Goal: Task Accomplishment & Management: Use online tool/utility

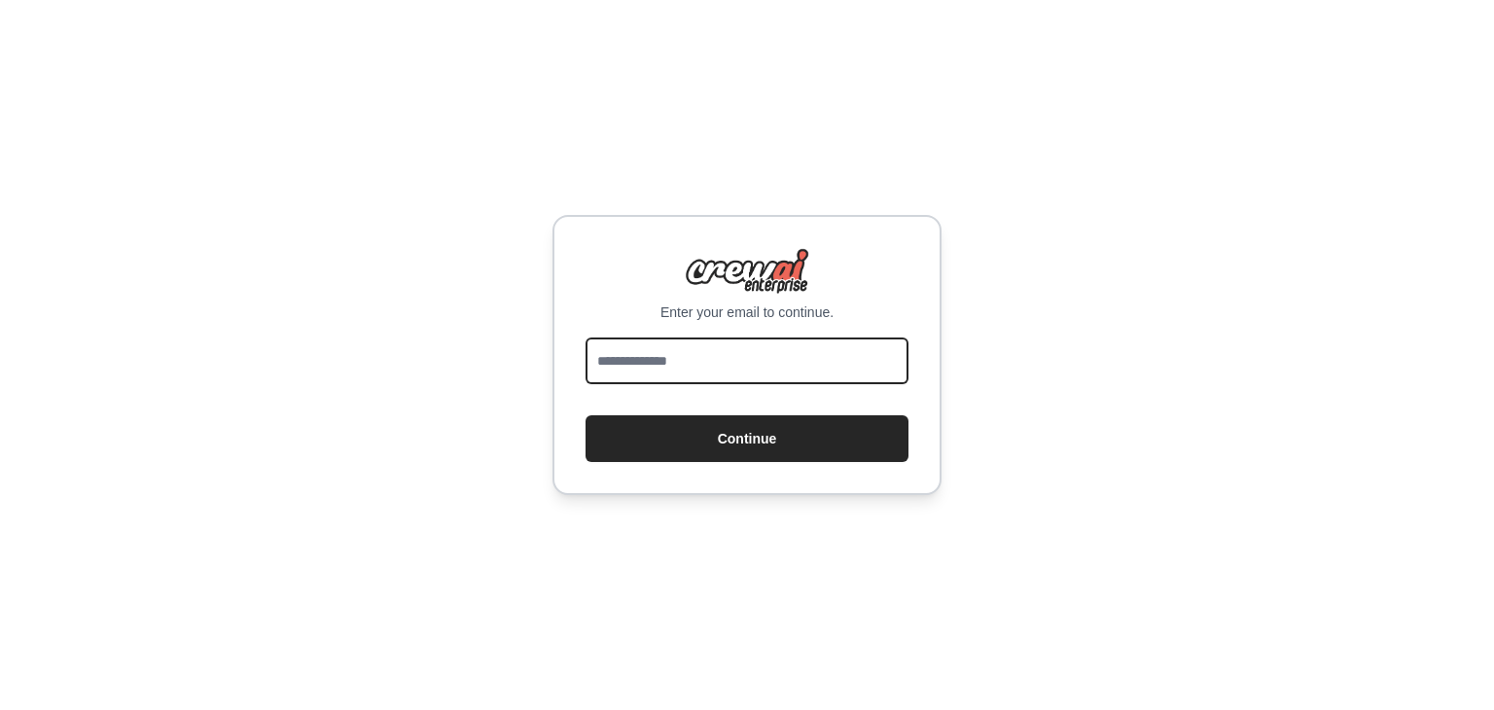
click at [735, 347] on input "email" at bounding box center [746, 360] width 323 height 47
type input "**********"
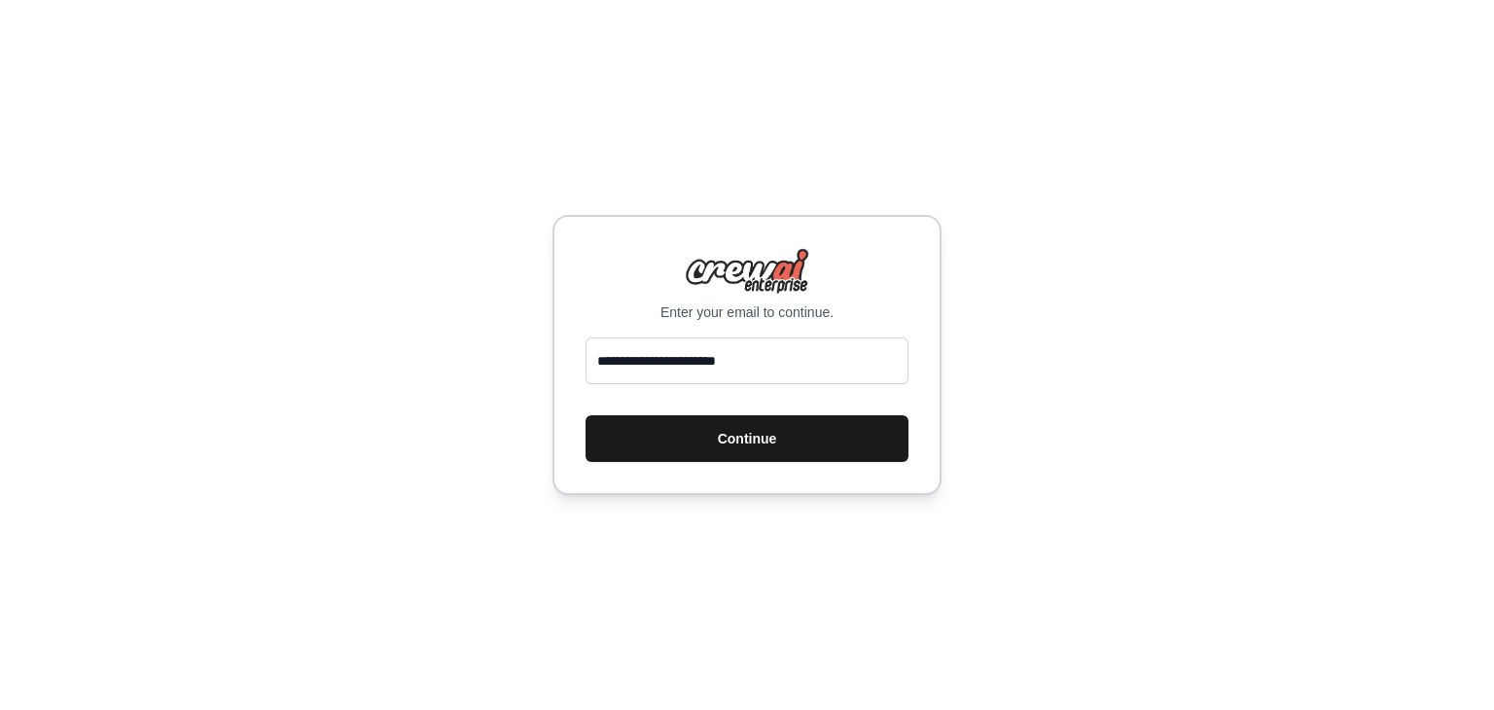
click at [733, 432] on button "Continue" at bounding box center [746, 438] width 323 height 47
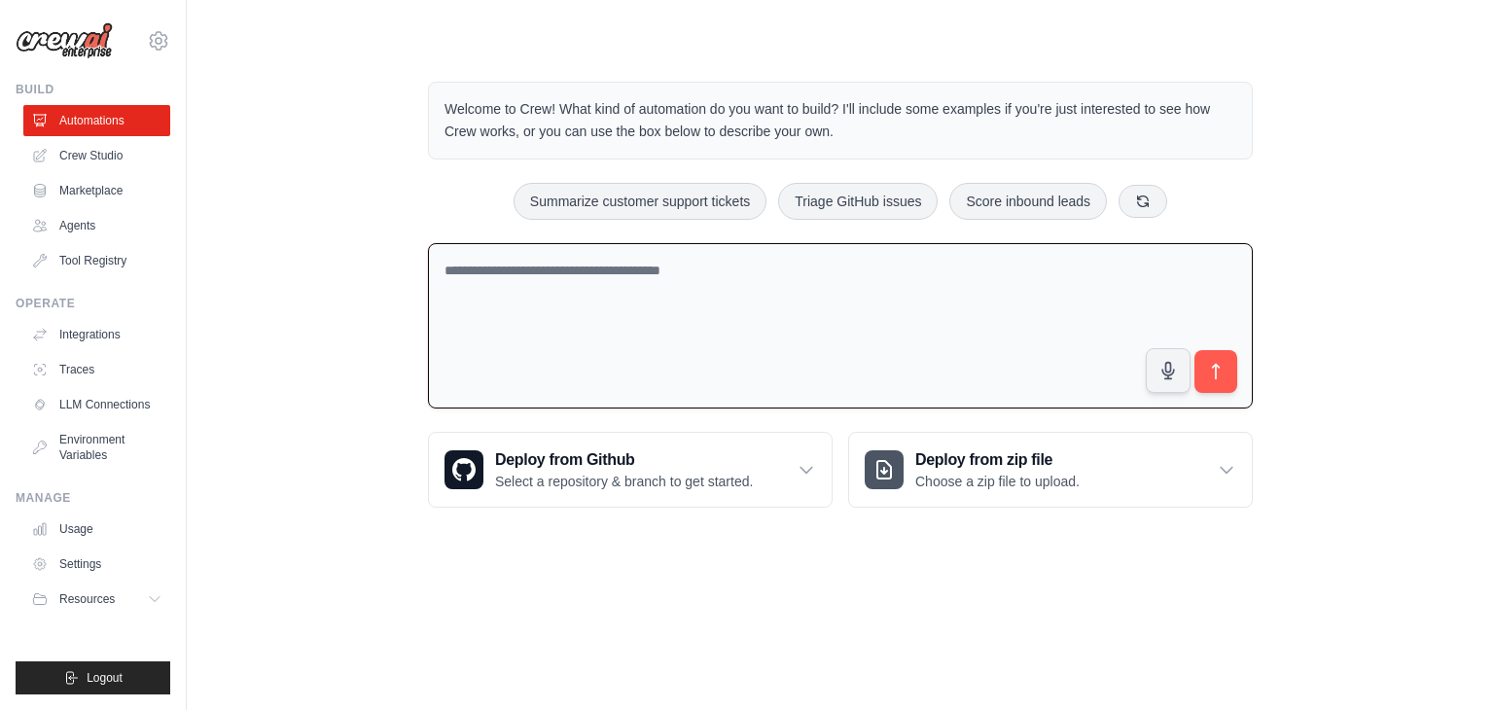
click at [745, 312] on textarea at bounding box center [840, 326] width 825 height 166
paste textarea "**********"
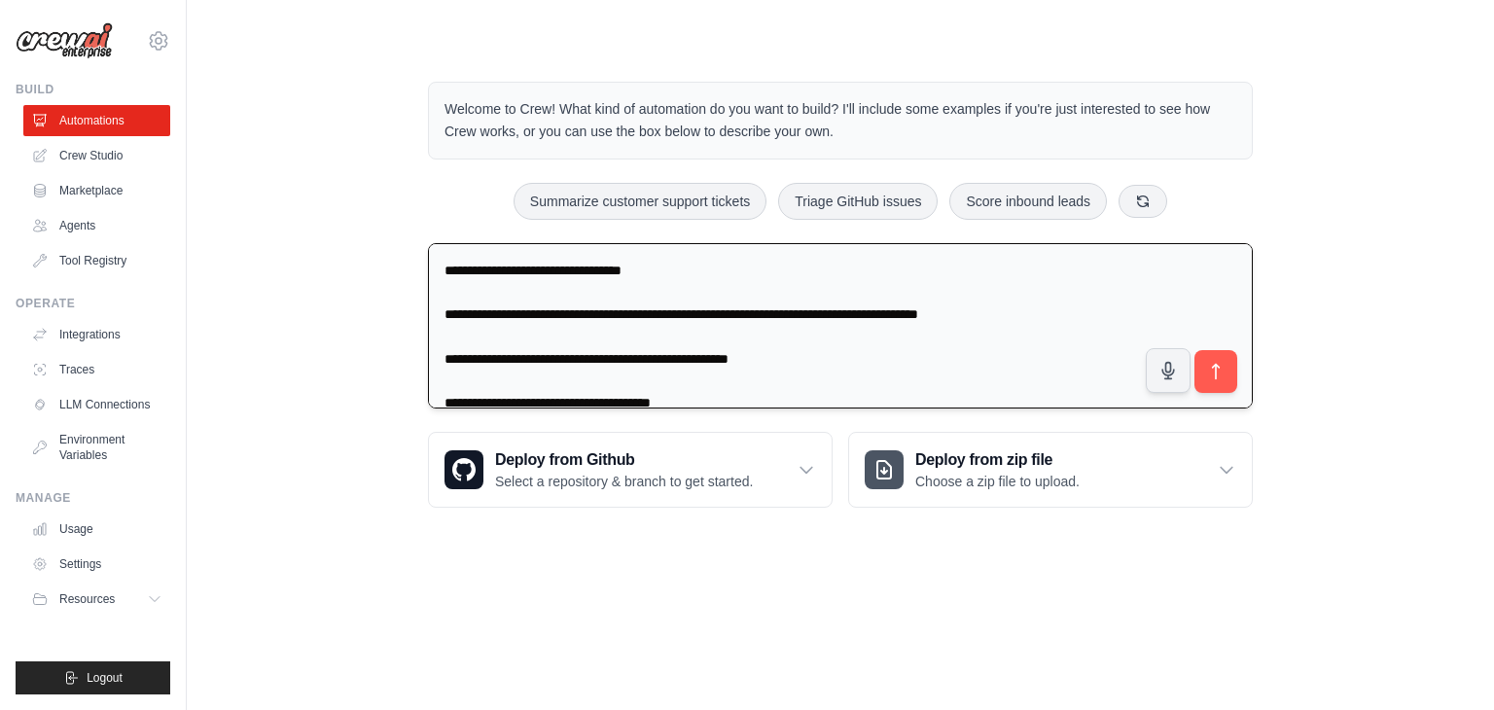
scroll to position [48, 0]
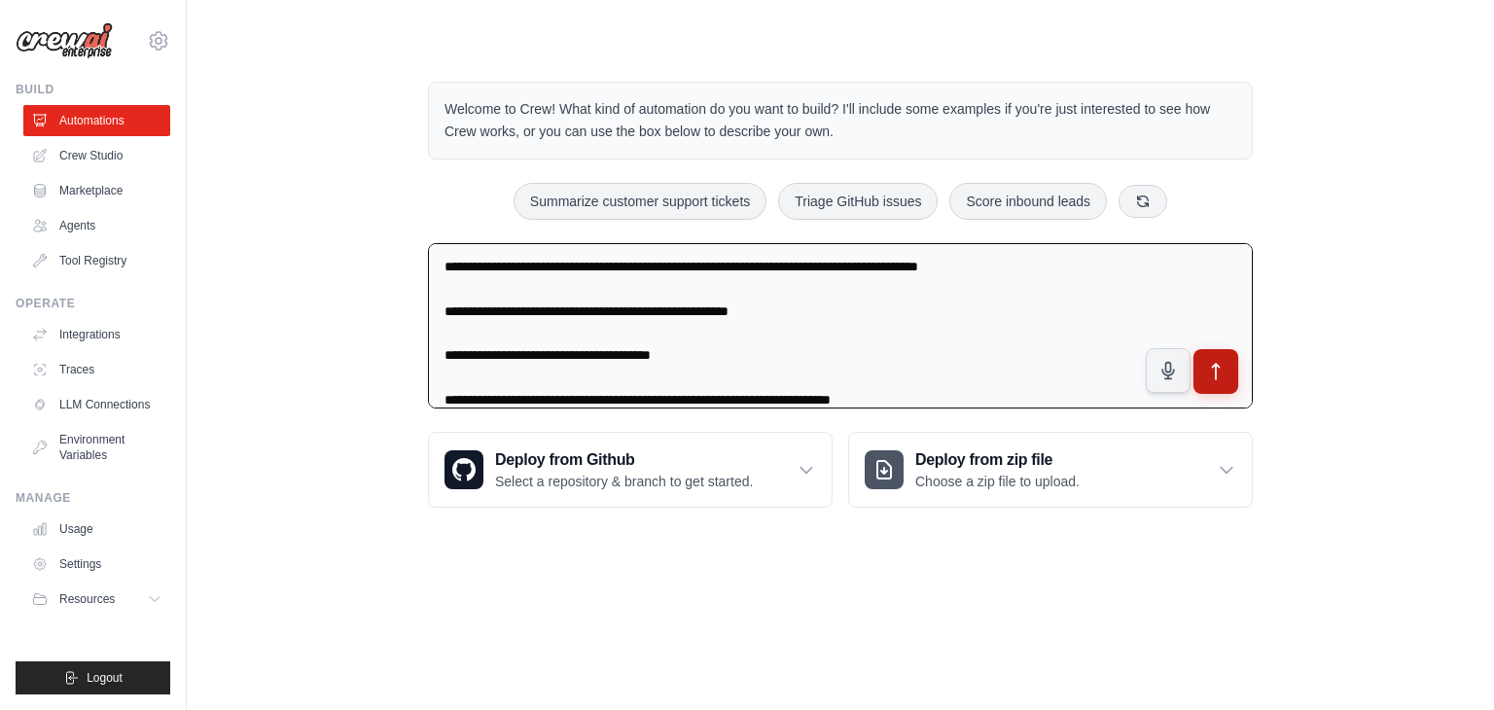
type textarea "**********"
click at [1211, 377] on icon "submit" at bounding box center [1216, 371] width 20 height 20
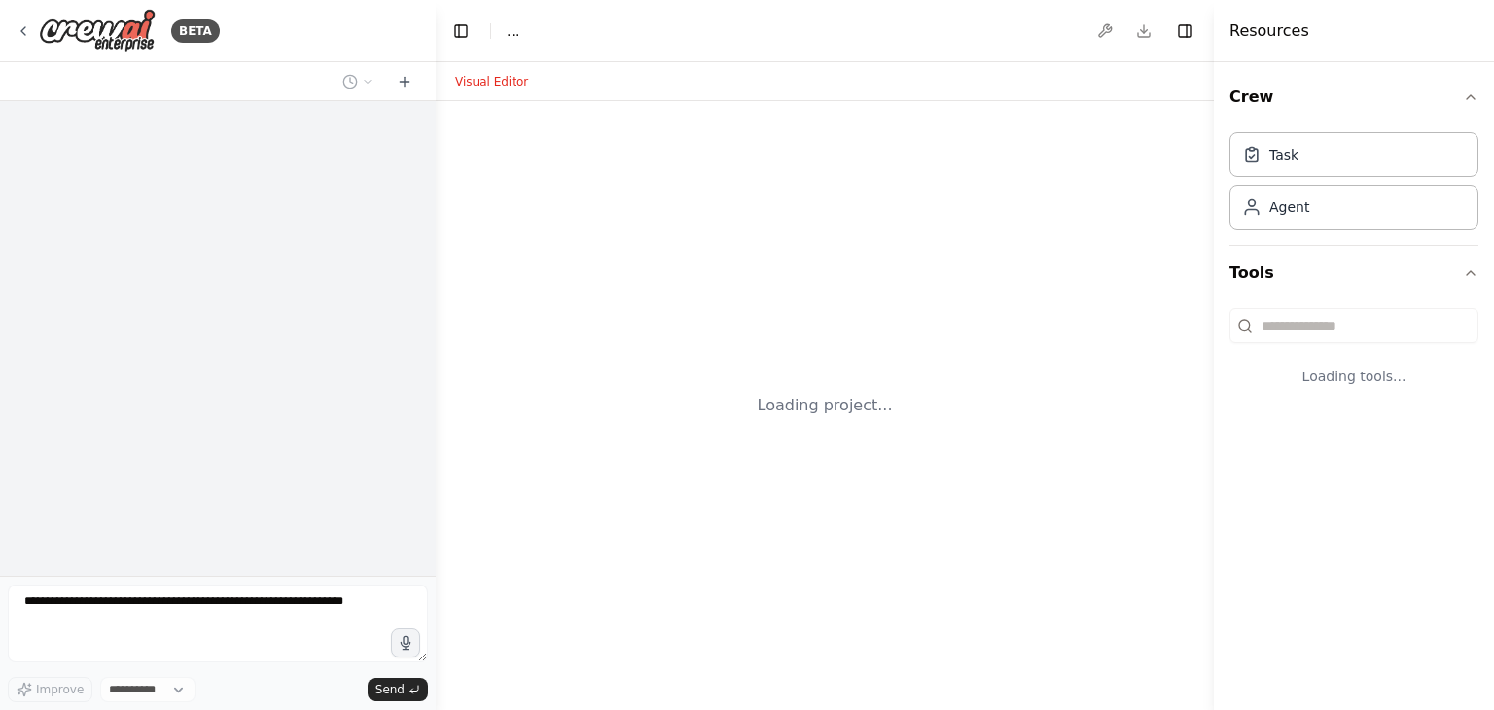
select select "****"
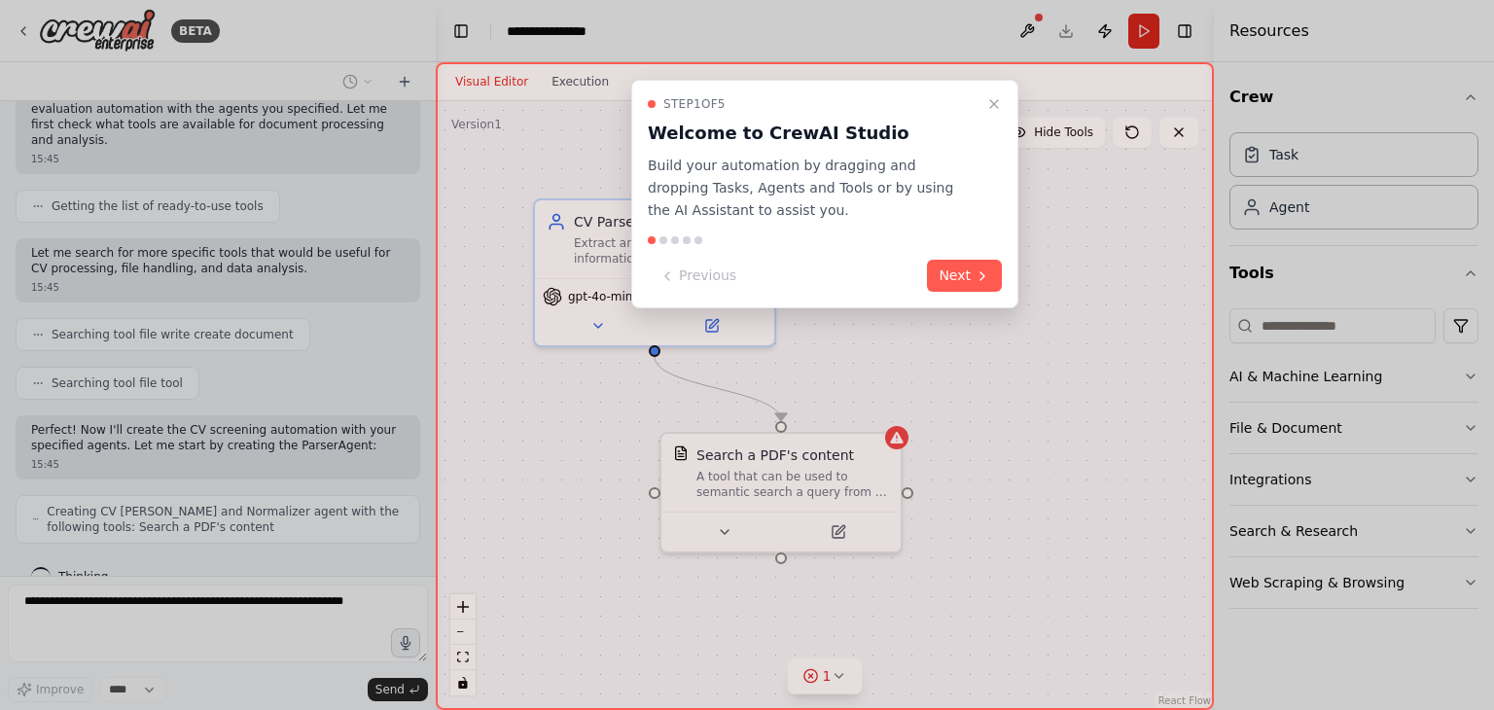
scroll to position [662, 0]
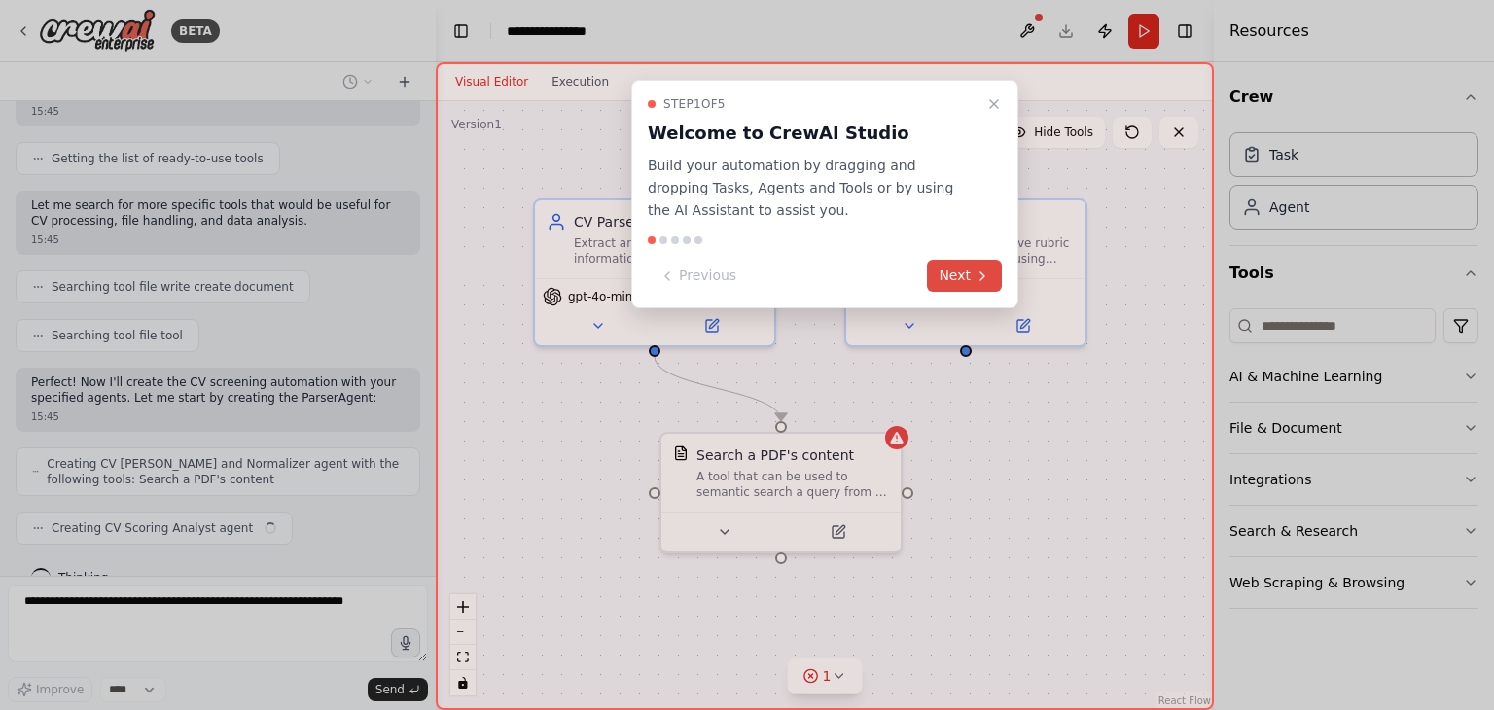
click at [955, 277] on button "Next" at bounding box center [964, 276] width 75 height 32
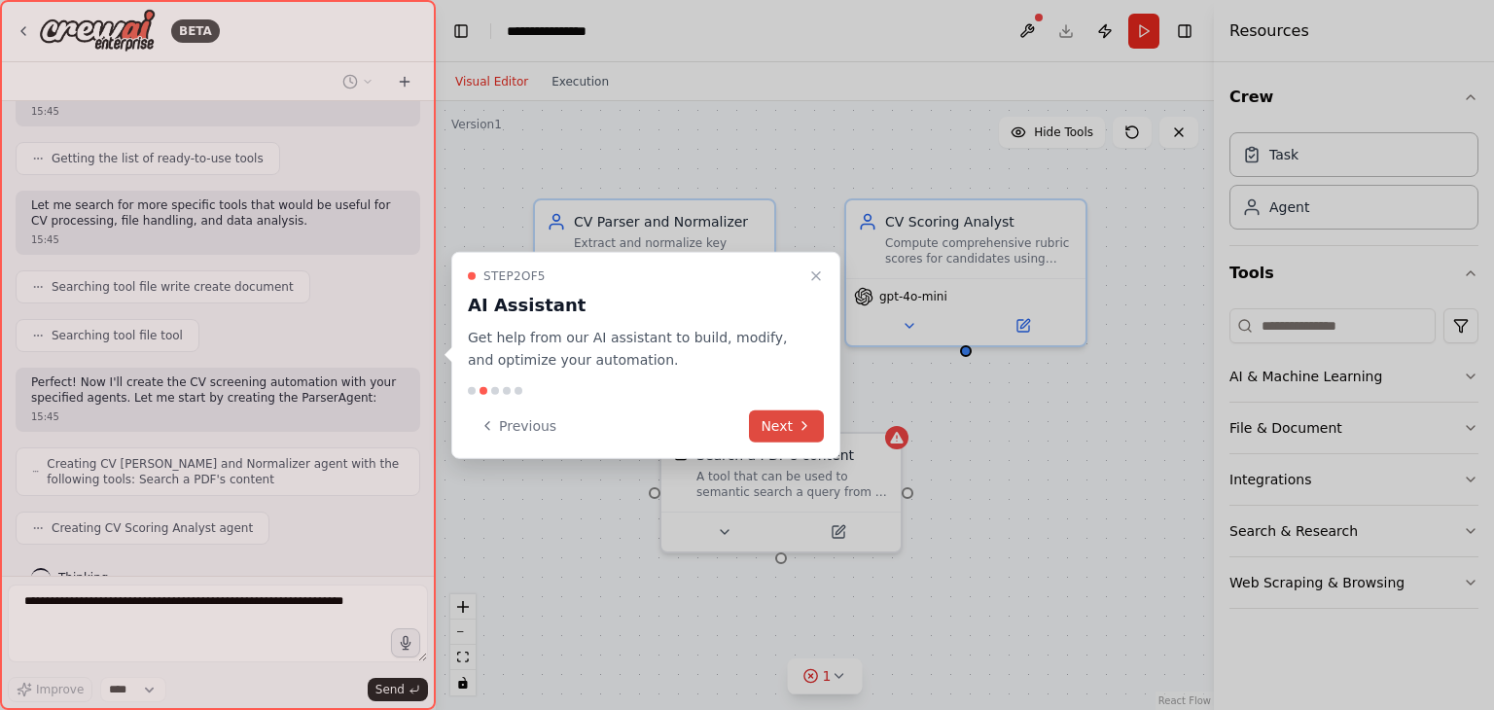
click at [794, 427] on button "Next" at bounding box center [786, 425] width 75 height 32
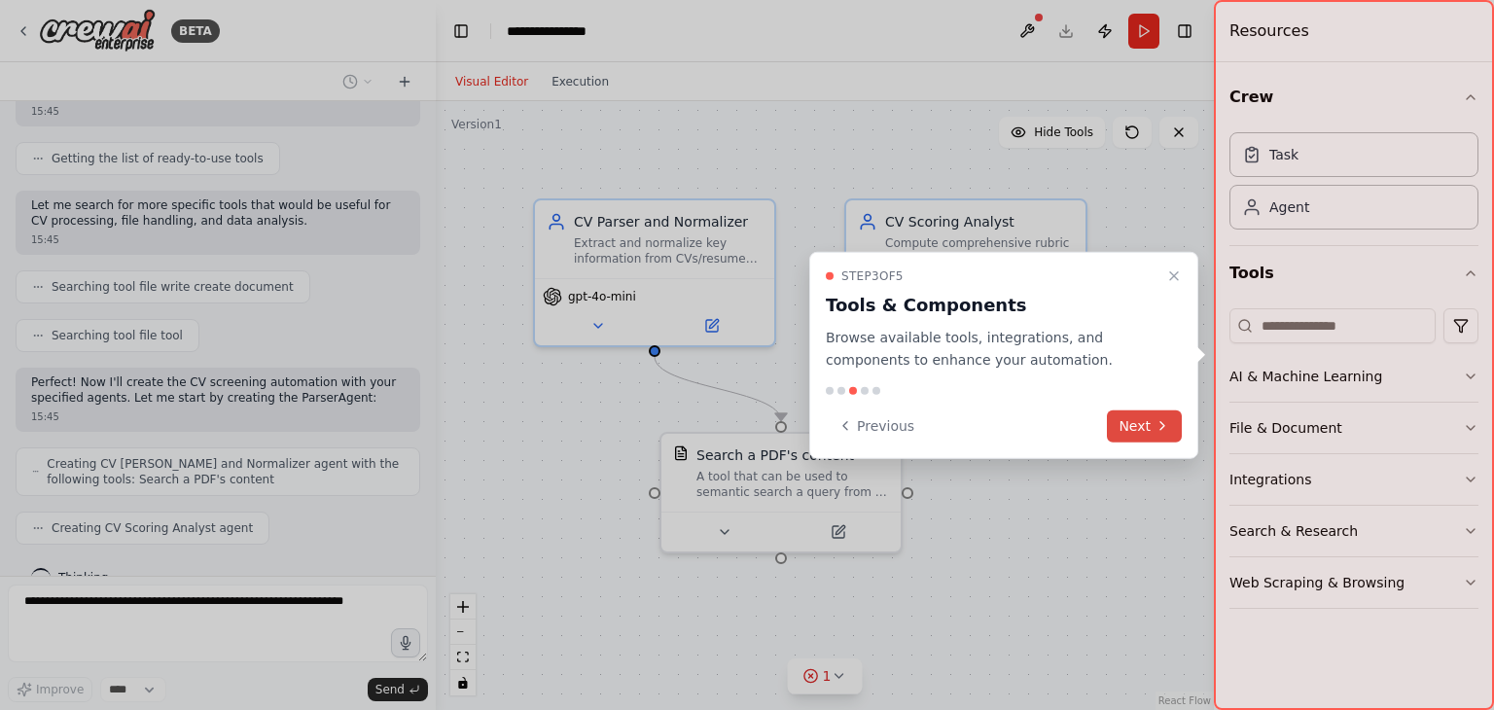
click at [1141, 428] on button "Next" at bounding box center [1144, 425] width 75 height 32
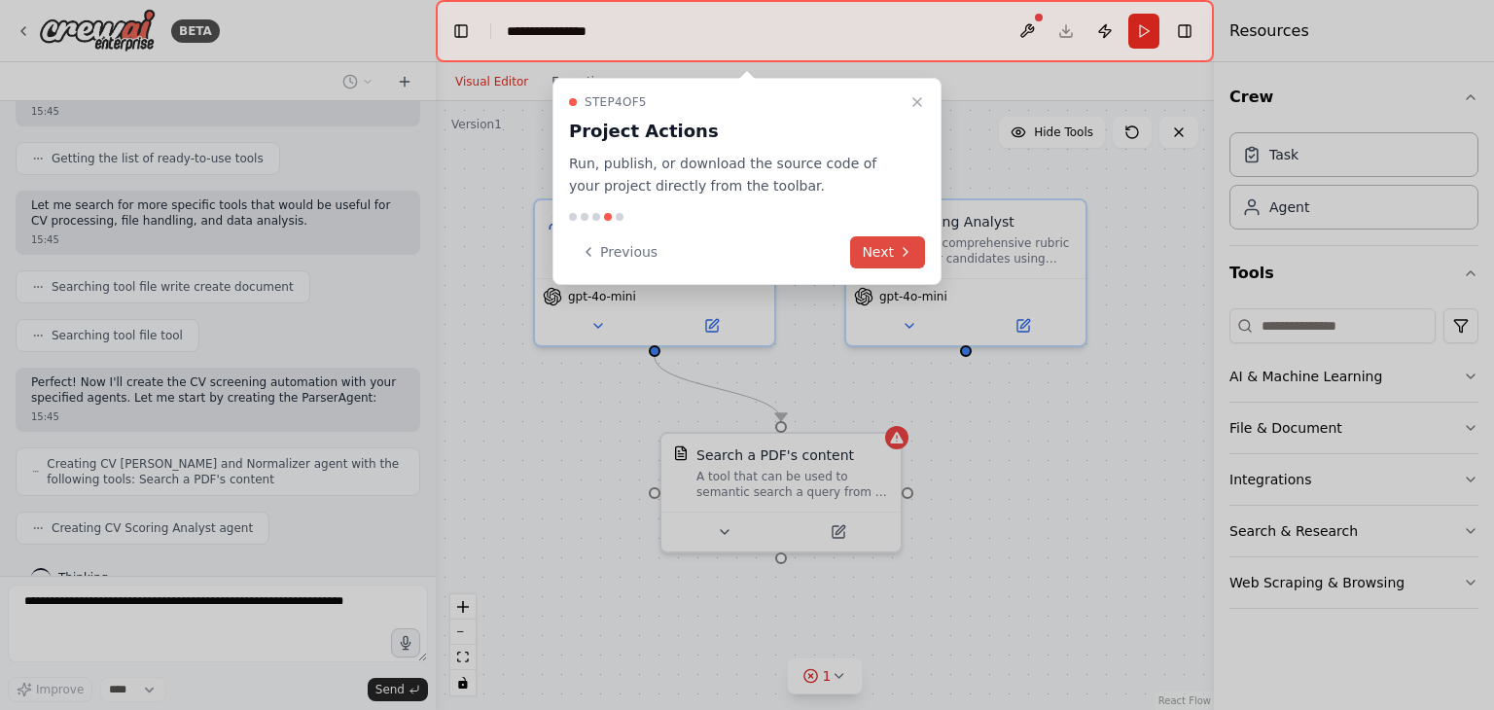
click at [900, 247] on icon at bounding box center [906, 252] width 16 height 16
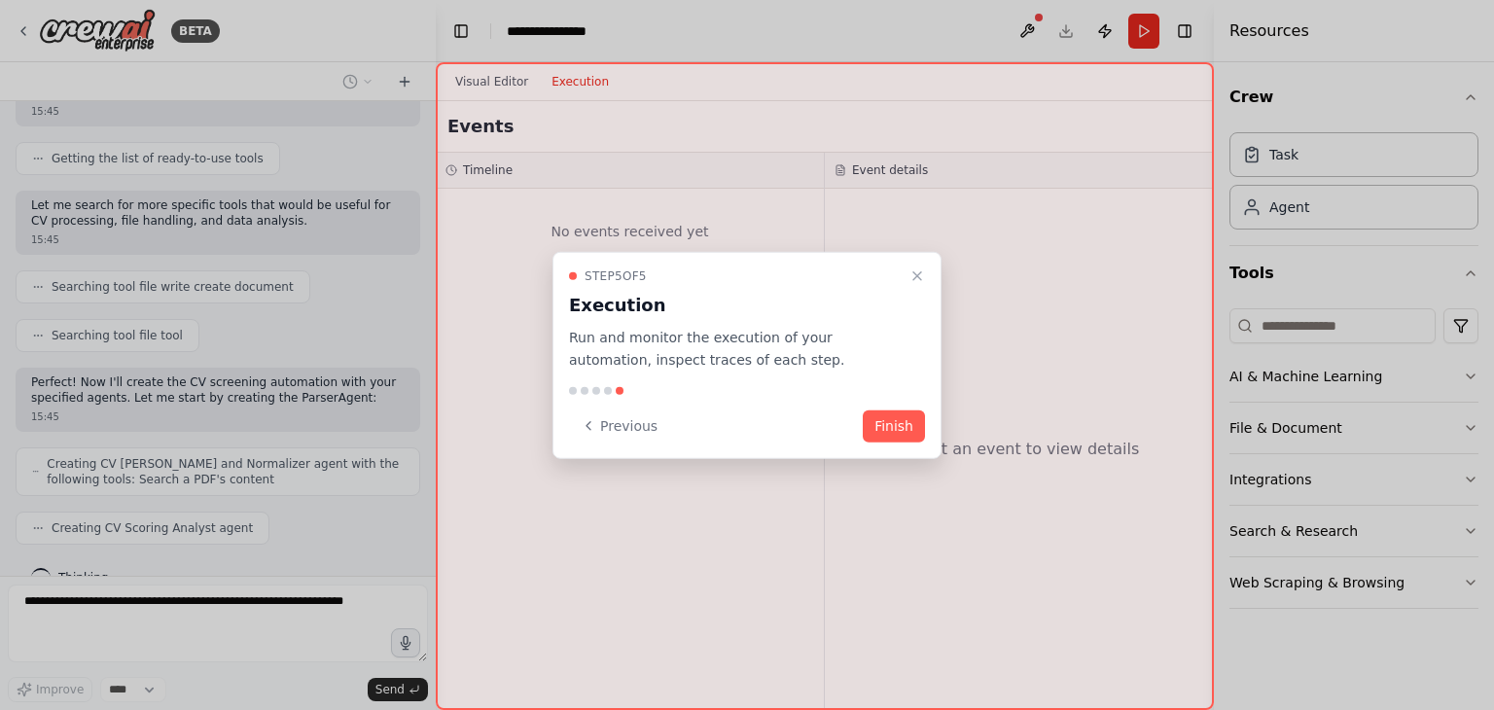
scroll to position [711, 0]
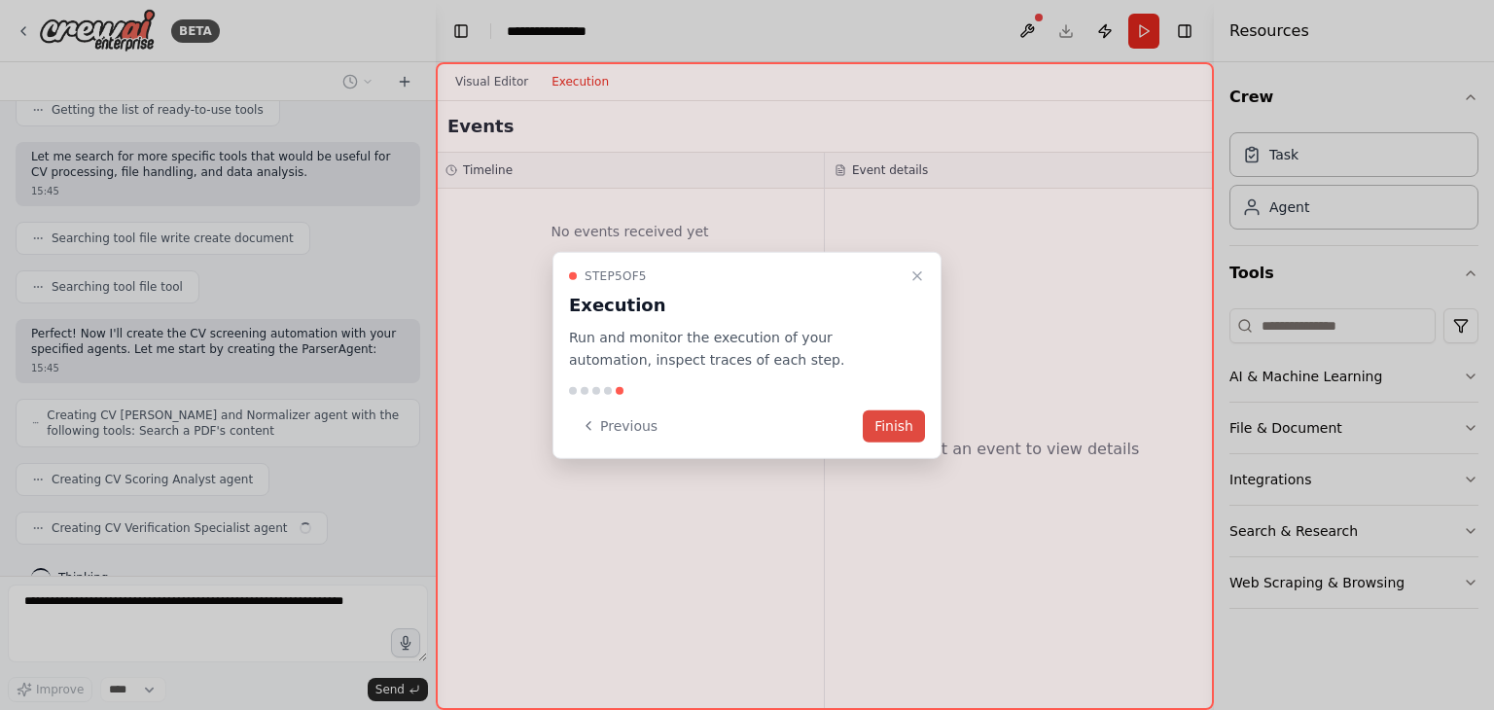
click at [899, 425] on button "Finish" at bounding box center [894, 425] width 62 height 32
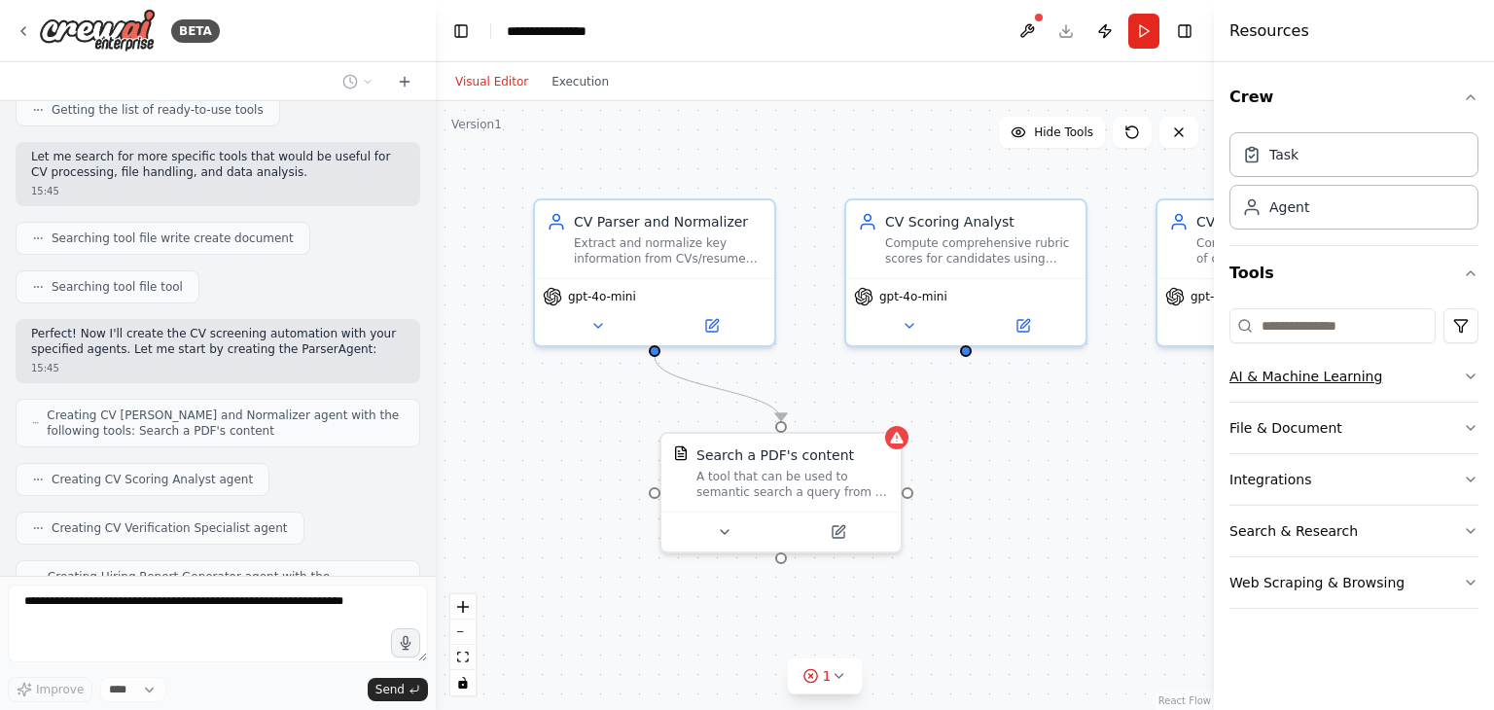
scroll to position [774, 0]
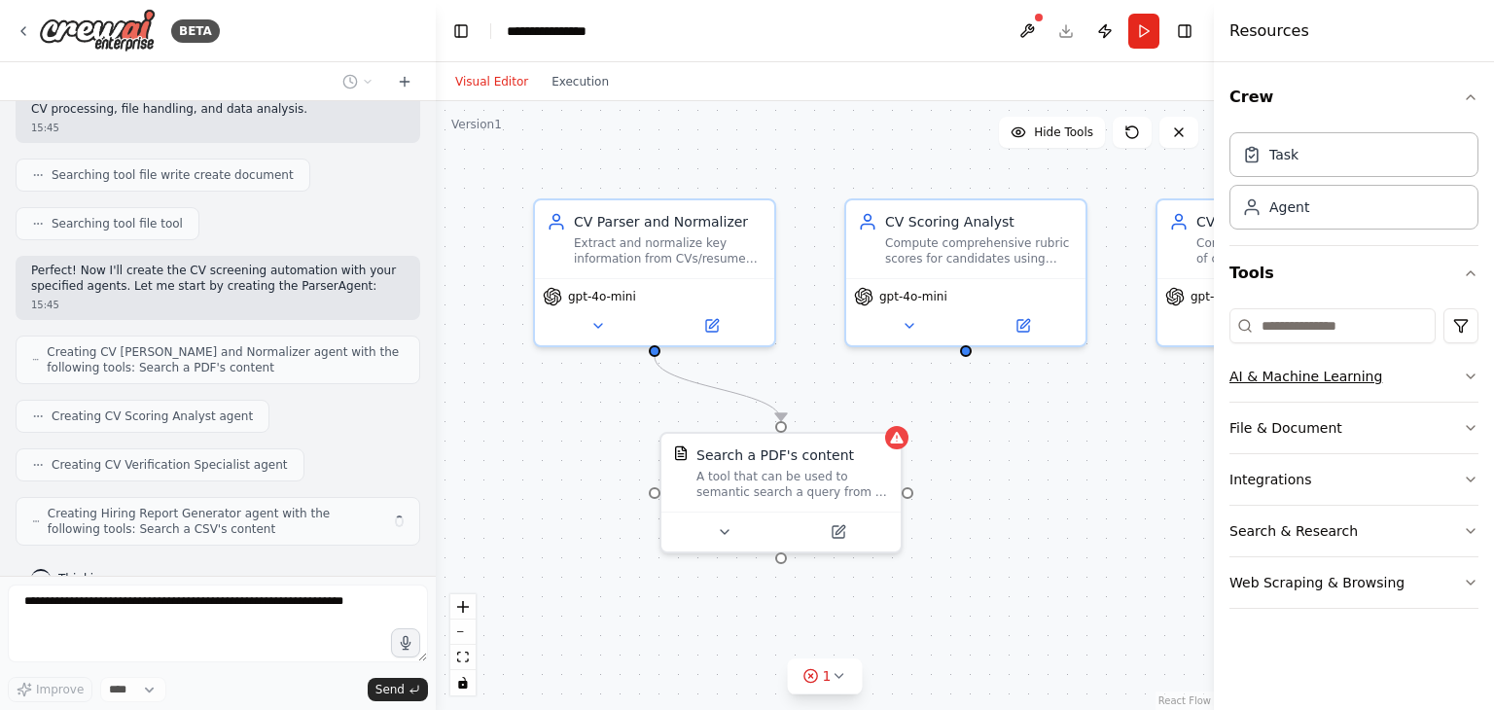
click at [1477, 372] on icon "button" at bounding box center [1471, 377] width 16 height 16
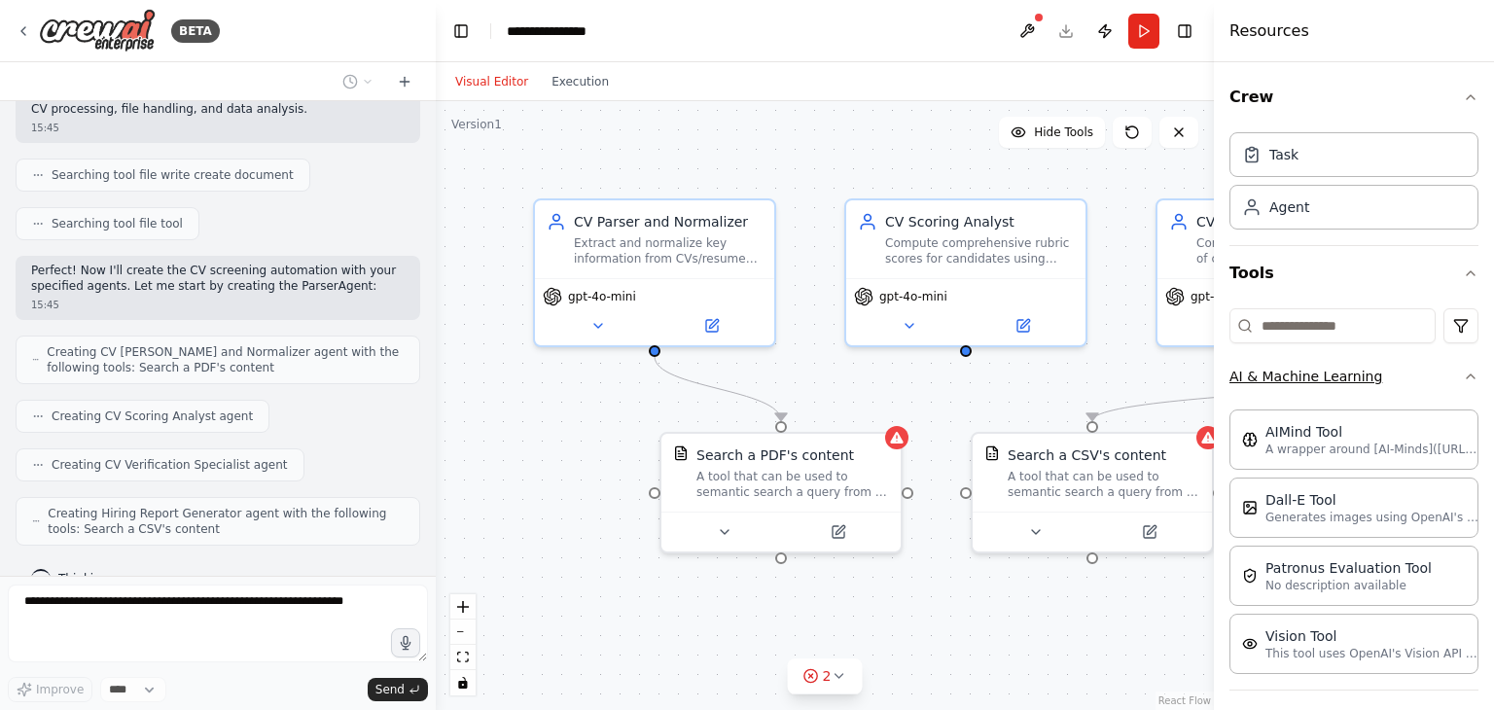
click at [1477, 372] on div "Crew Task Agent Tools AI & Machine Learning AIMind Tool A wrapper around [AI-Mi…" at bounding box center [1354, 386] width 280 height 648
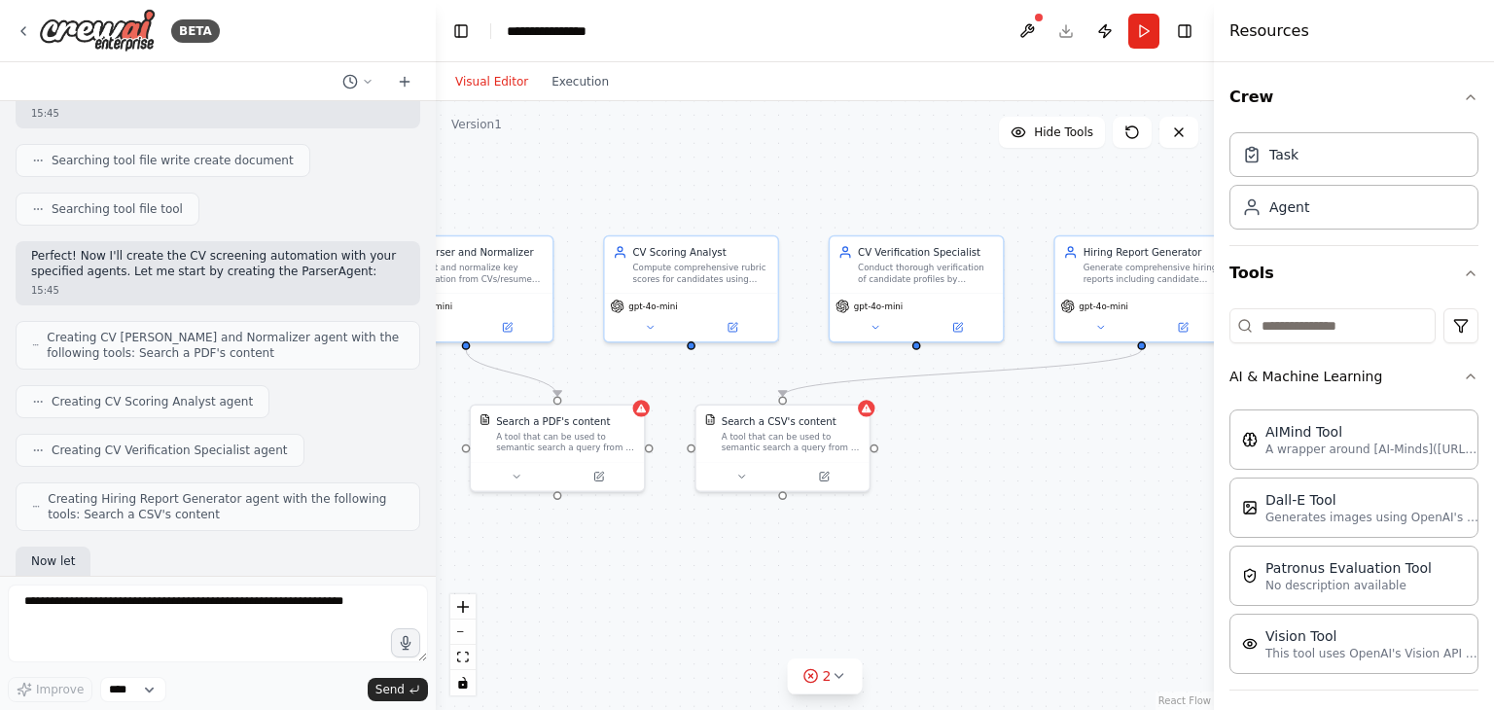
scroll to position [887, 0]
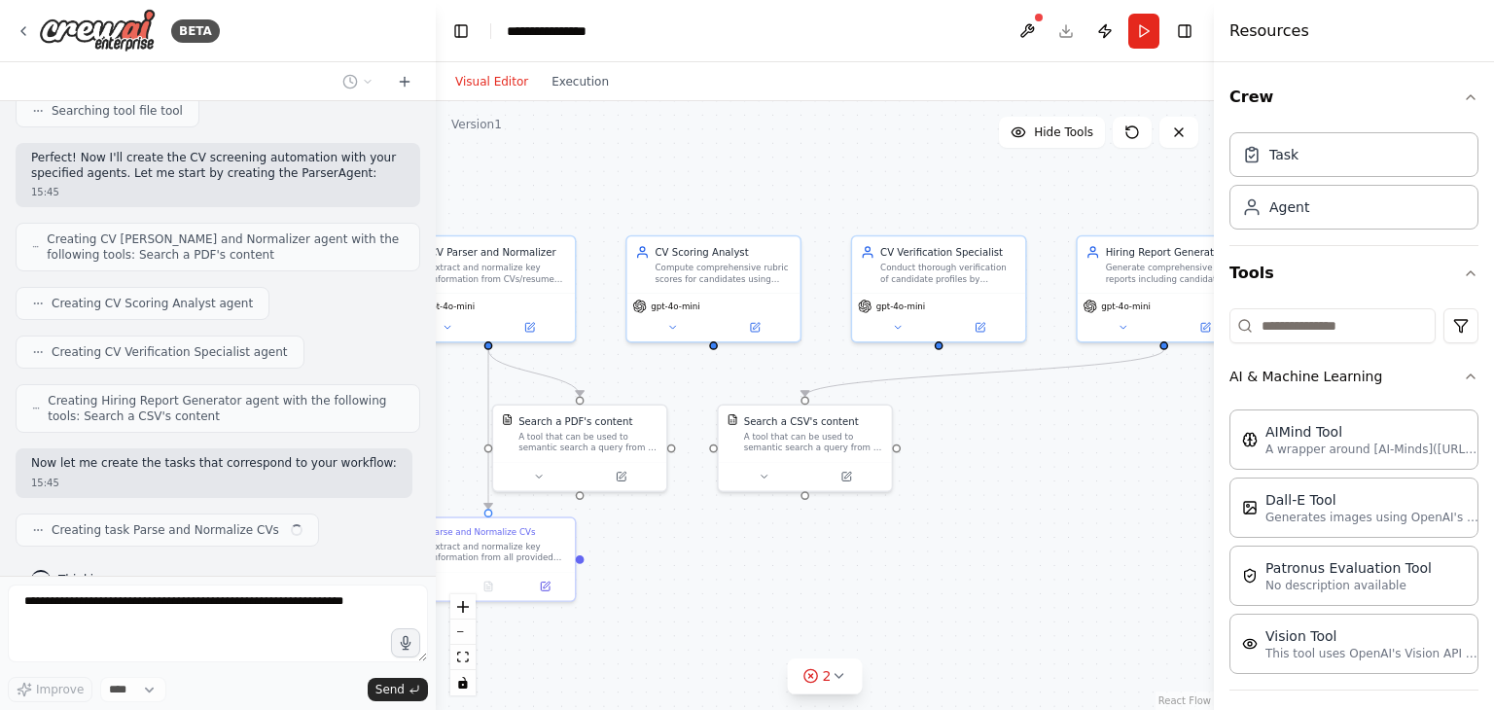
drag, startPoint x: 896, startPoint y: 565, endPoint x: 756, endPoint y: 567, distance: 140.1
click at [756, 567] on div ".deletable-edge-delete-btn { width: 20px; height: 20px; border: 0px solid #ffff…" at bounding box center [825, 405] width 778 height 609
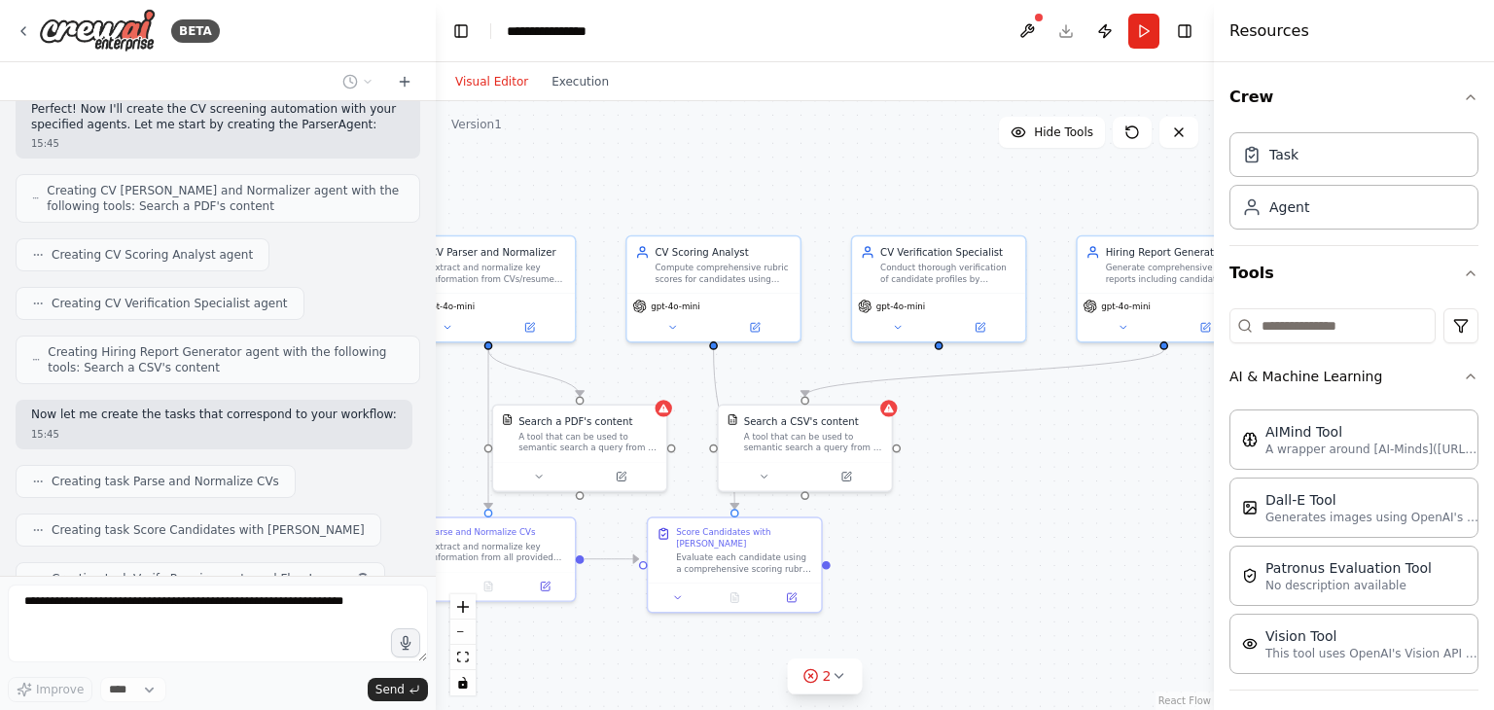
scroll to position [984, 0]
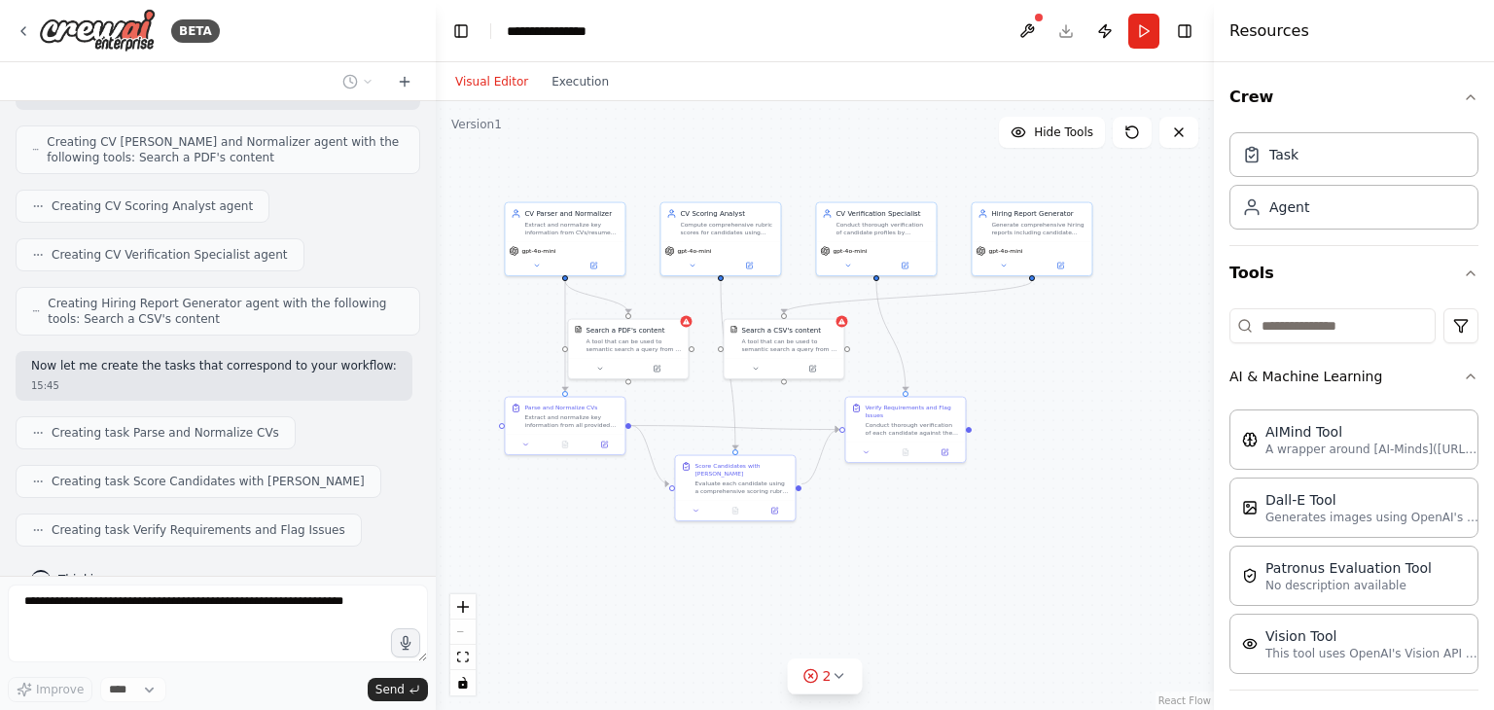
drag, startPoint x: 1140, startPoint y: 489, endPoint x: 1078, endPoint y: 400, distance: 109.0
click at [1078, 400] on div ".deletable-edge-delete-btn { width: 20px; height: 20px; border: 0px solid #ffff…" at bounding box center [825, 405] width 778 height 609
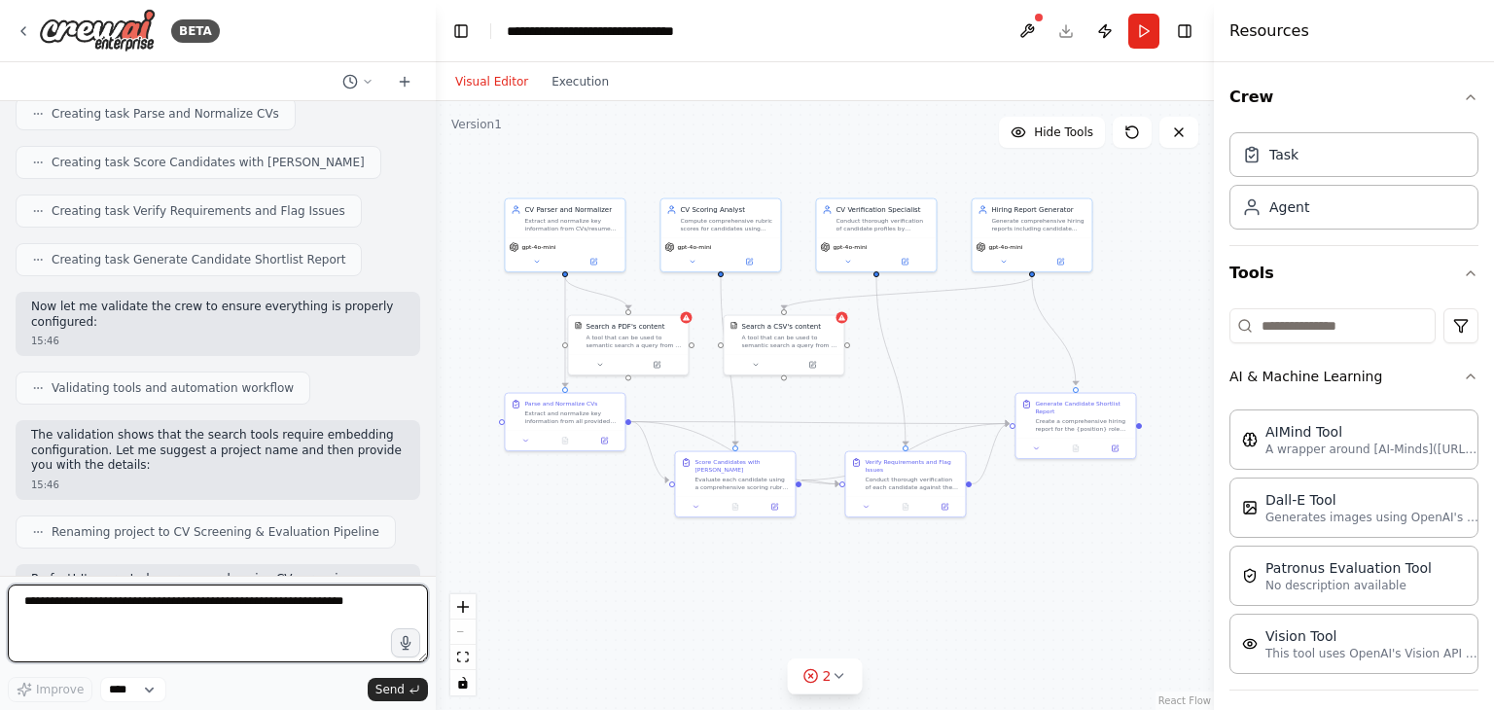
scroll to position [1848, 0]
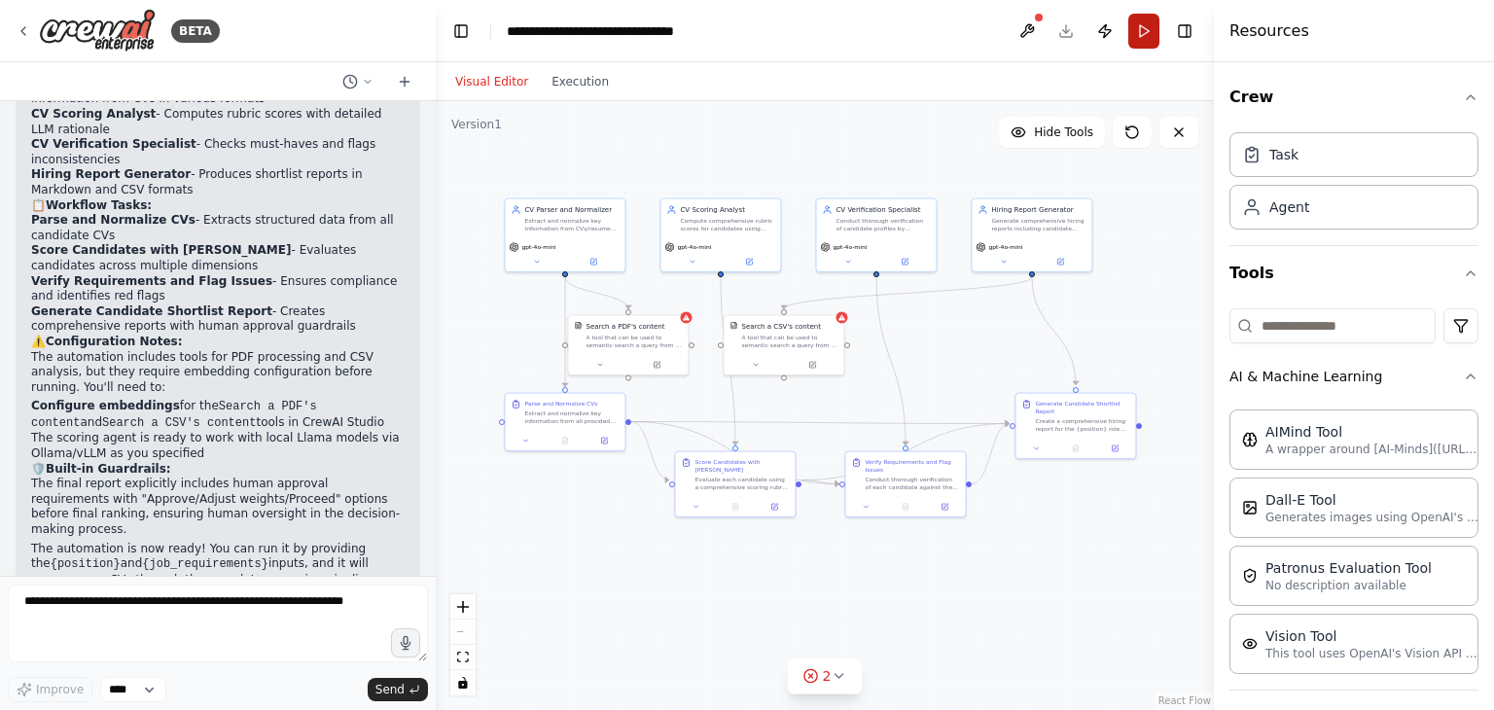
click at [1147, 20] on button "Run" at bounding box center [1143, 31] width 31 height 35
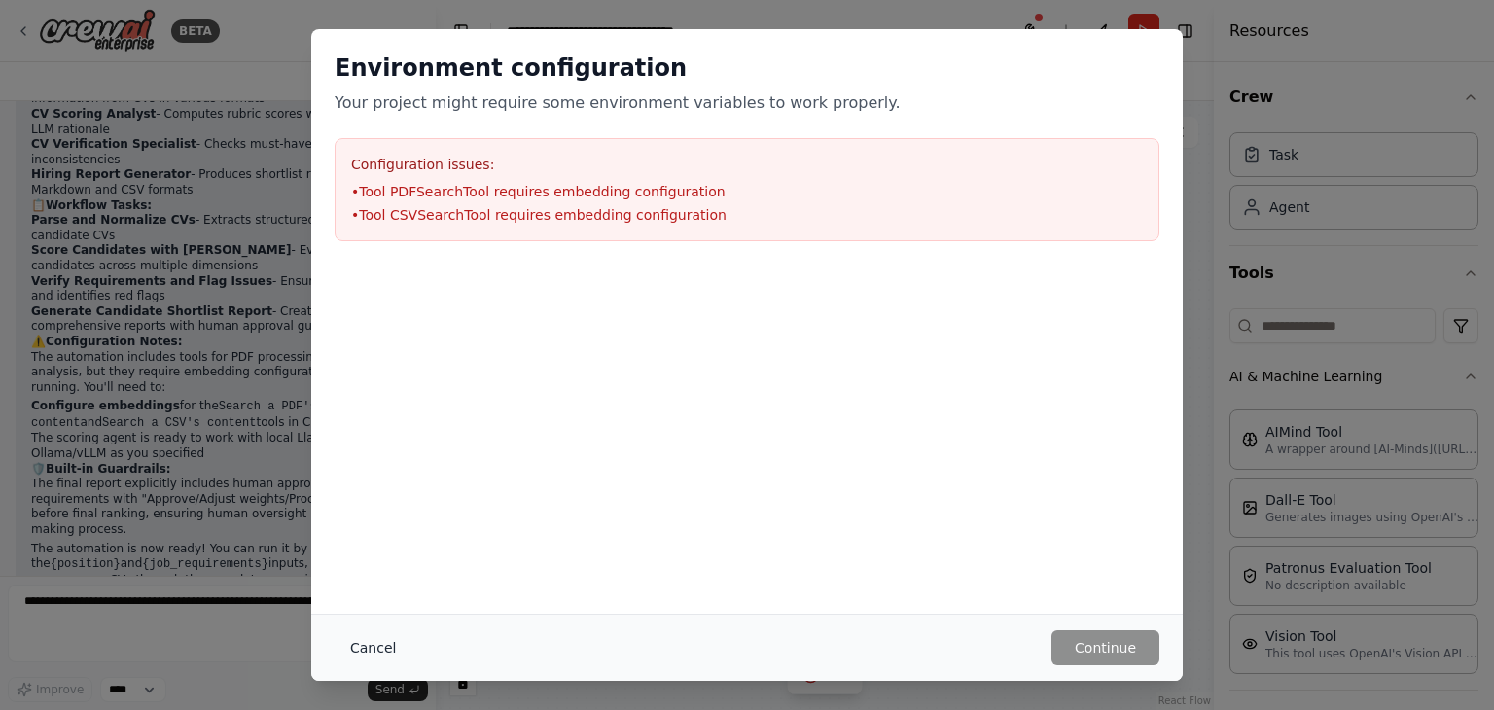
click at [372, 634] on button "Cancel" at bounding box center [373, 647] width 77 height 35
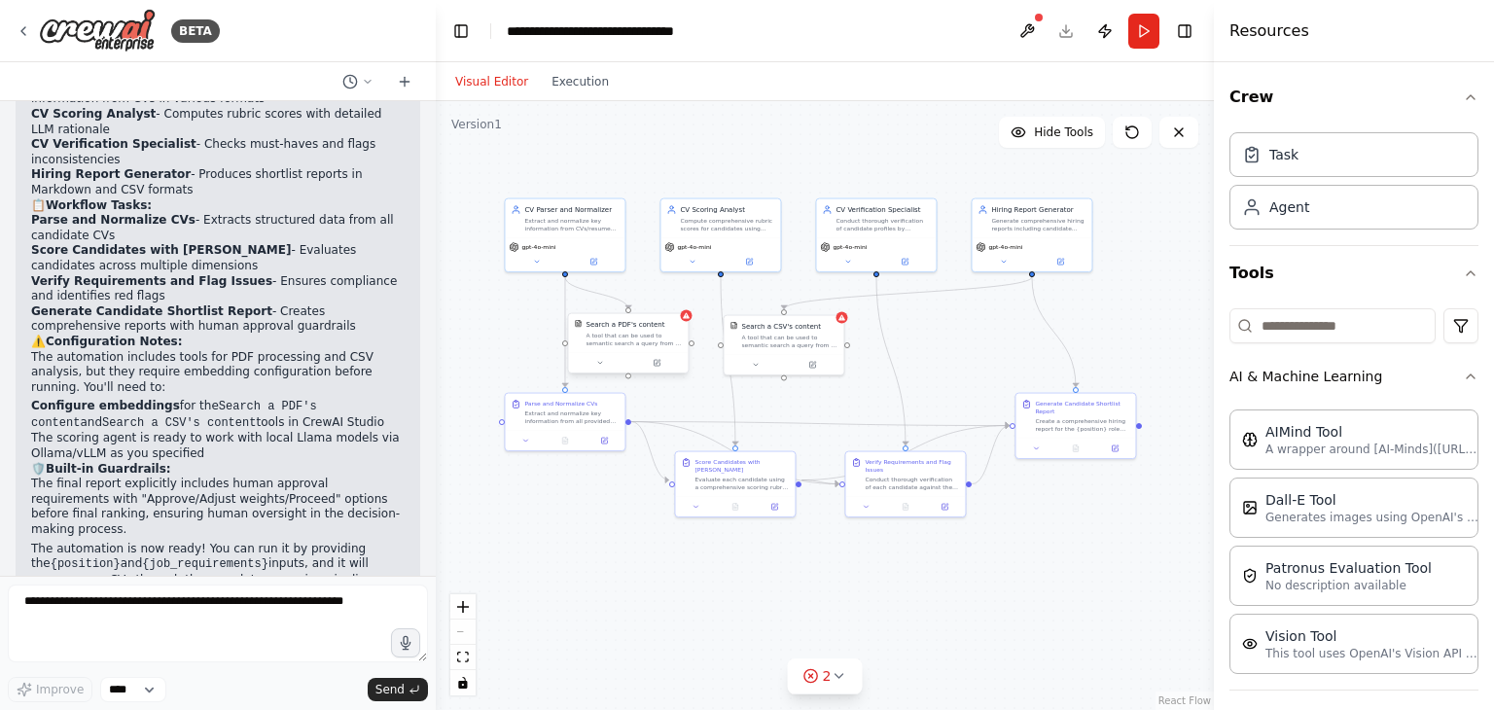
click at [622, 336] on div "A tool that can be used to semantic search a query from a PDF's content." at bounding box center [633, 340] width 96 height 16
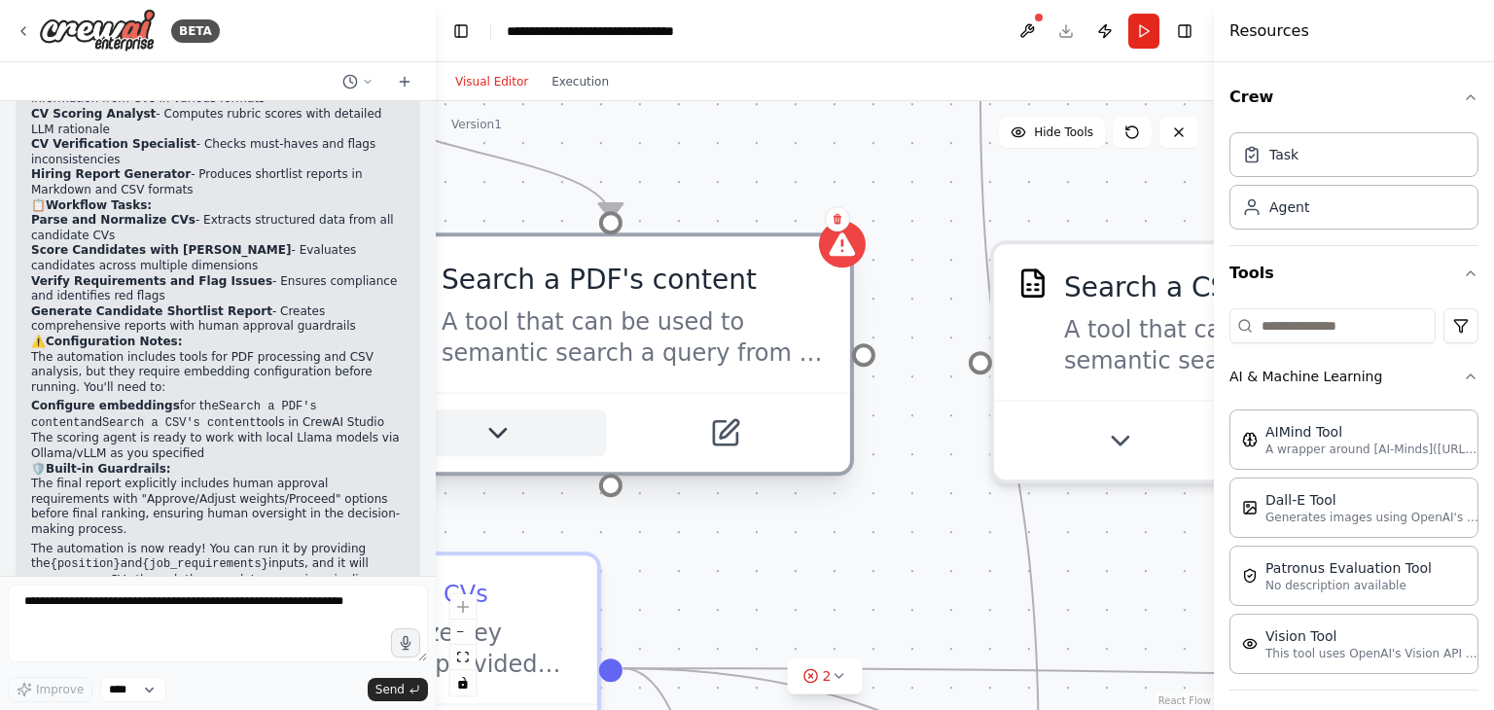
click at [499, 427] on icon at bounding box center [496, 432] width 31 height 31
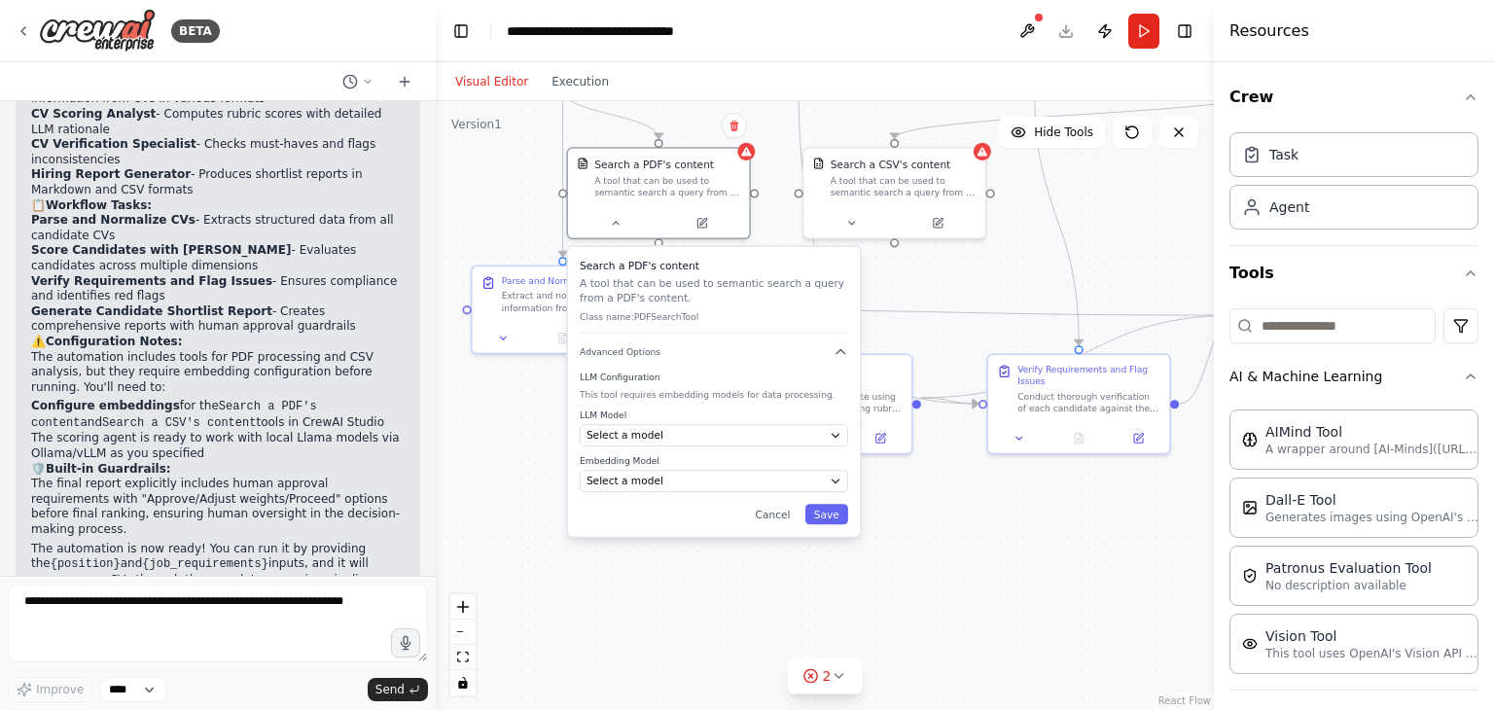
drag, startPoint x: 865, startPoint y: 485, endPoint x: 963, endPoint y: 269, distance: 237.2
click at [963, 269] on div ".deletable-edge-delete-btn { width: 20px; height: 20px; border: 0px solid #ffff…" at bounding box center [825, 405] width 778 height 609
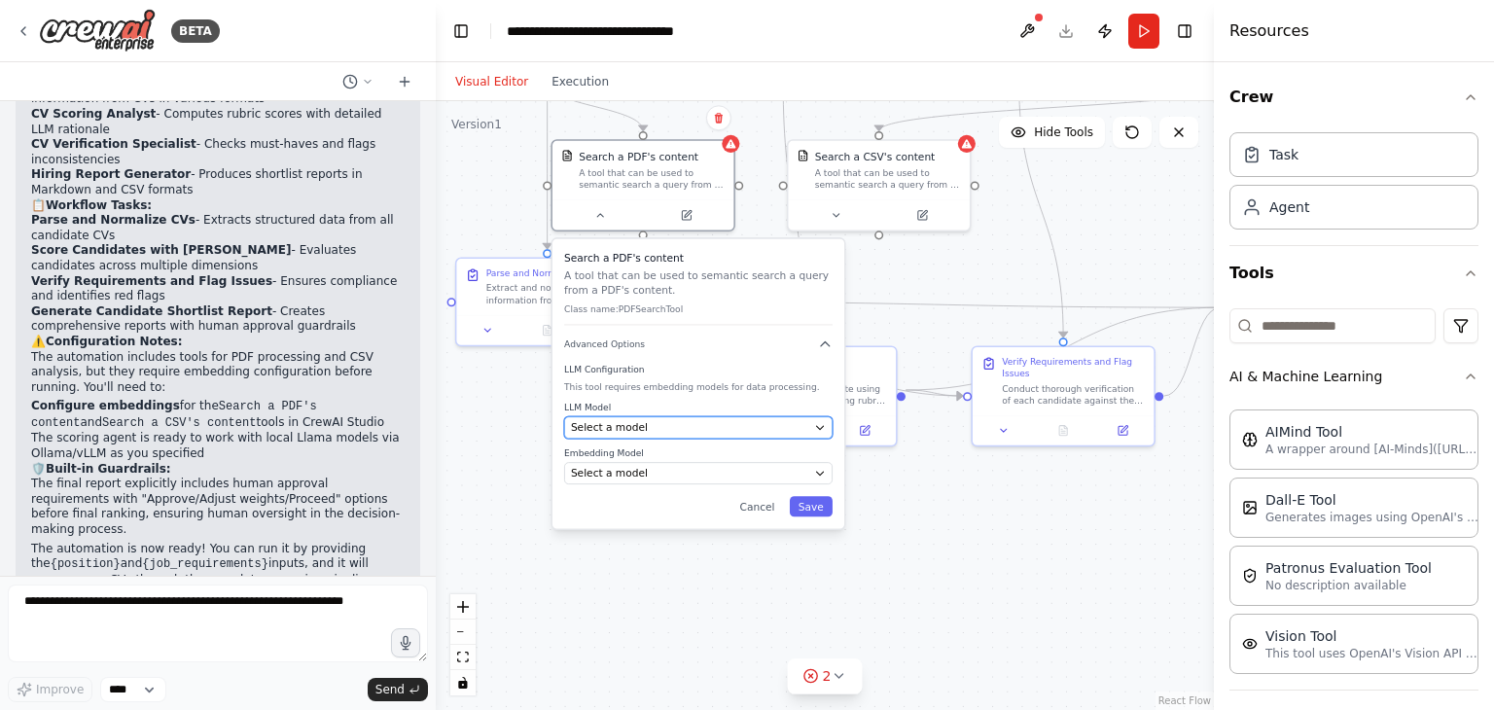
click at [691, 427] on div "Select a model" at bounding box center [689, 427] width 237 height 15
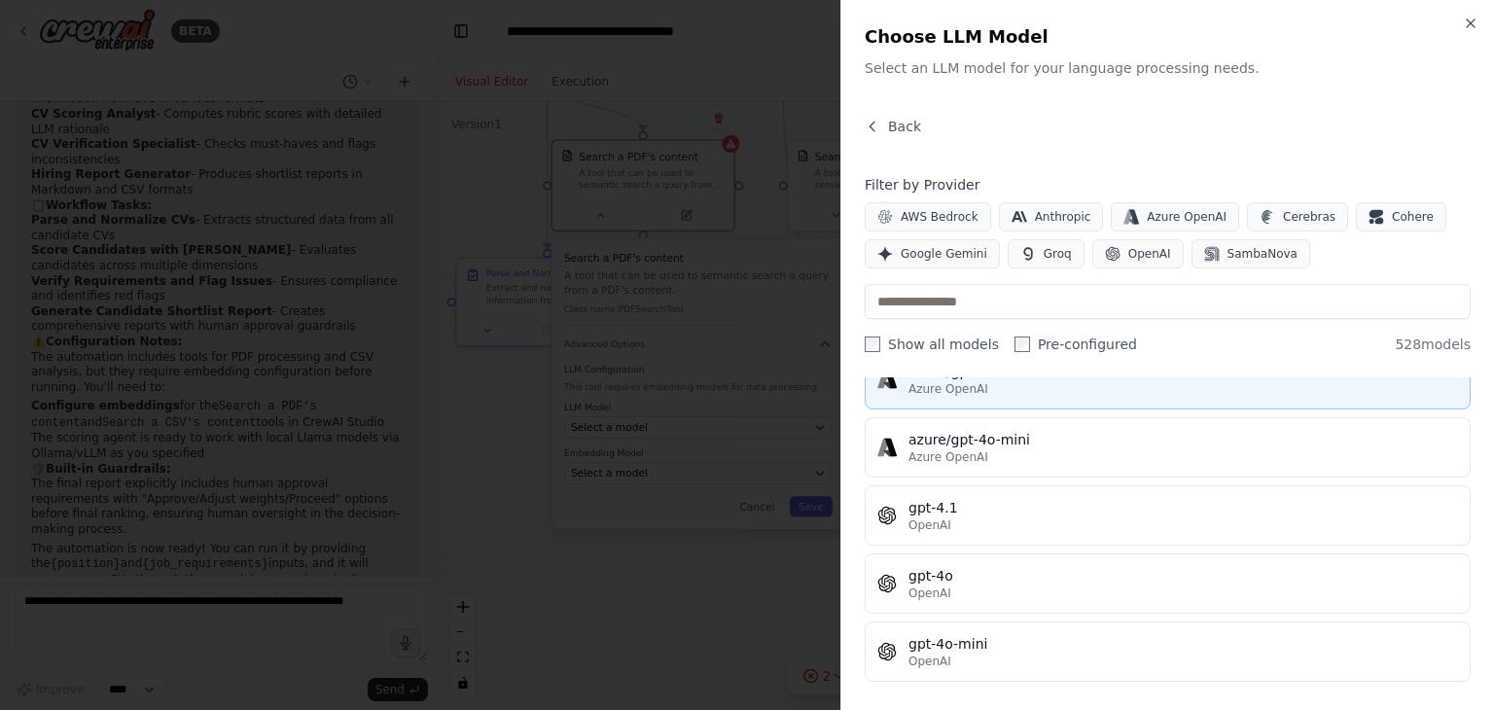
scroll to position [0, 0]
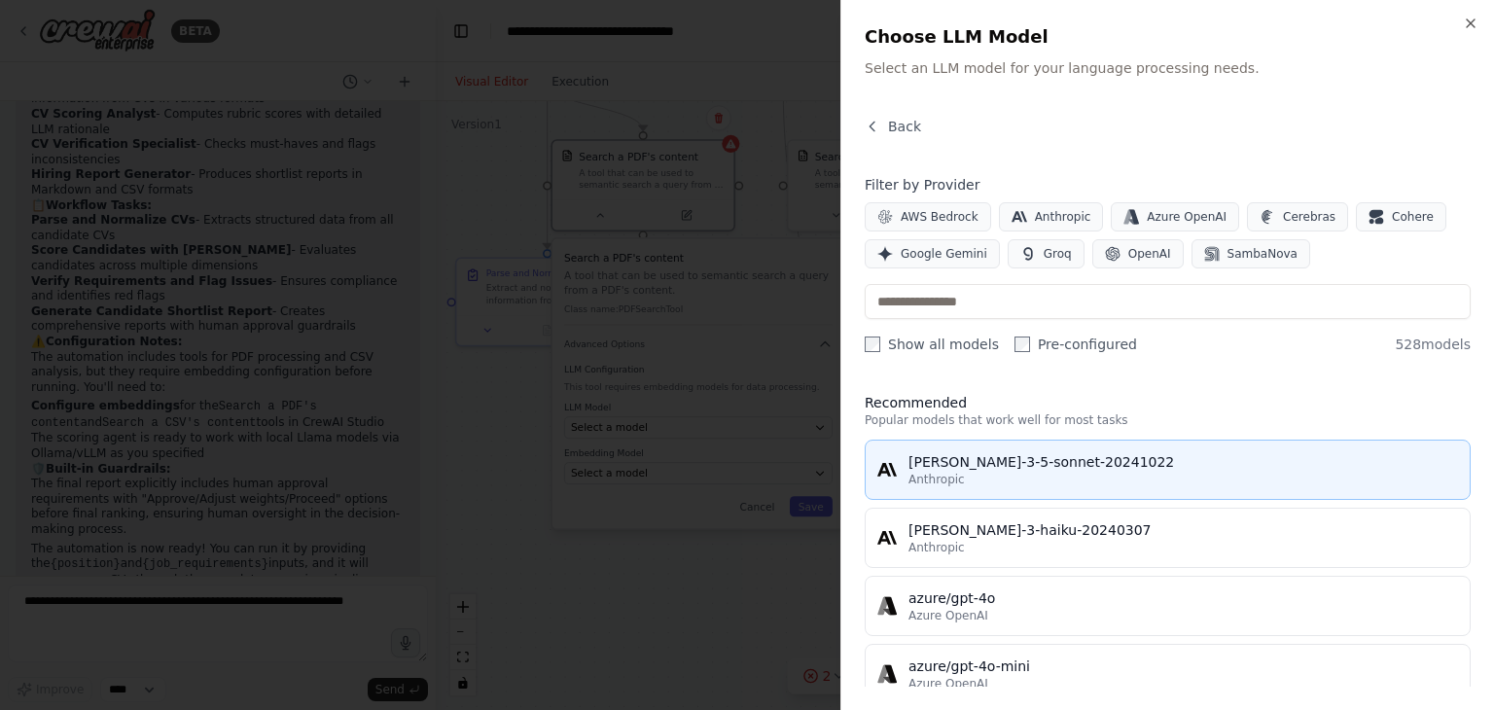
click at [1194, 462] on div "[PERSON_NAME]-3-5-sonnet-20241022" at bounding box center [1182, 461] width 549 height 19
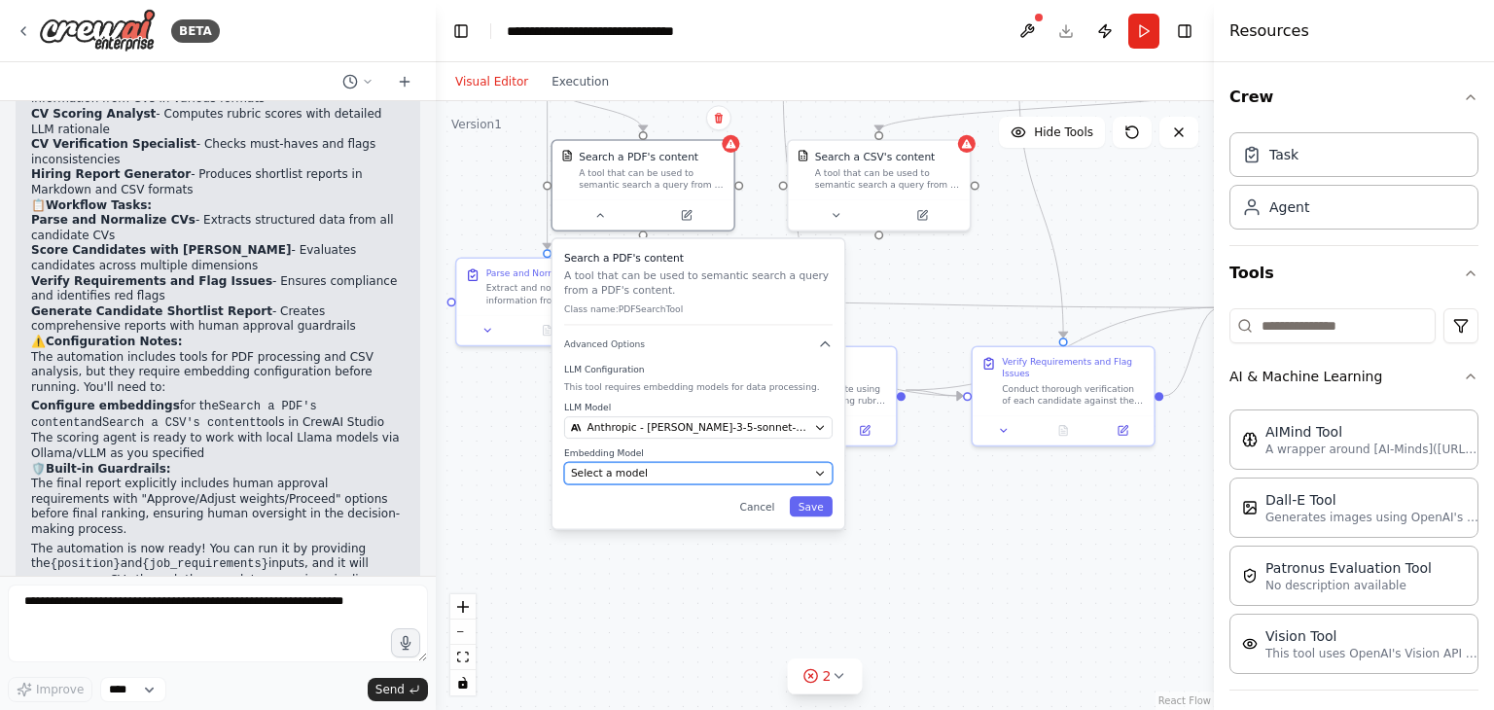
click at [645, 470] on div "Select a model" at bounding box center [689, 473] width 237 height 15
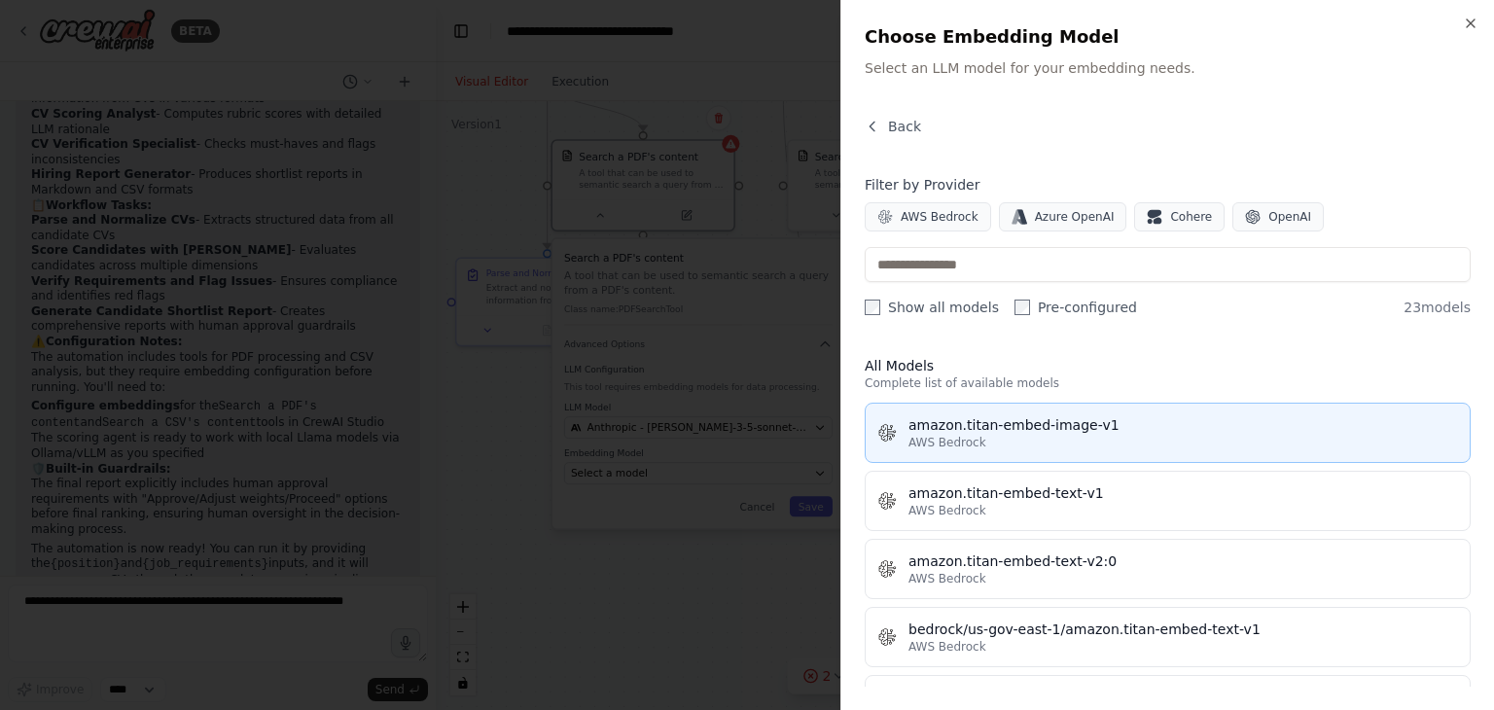
scroll to position [1280, 0]
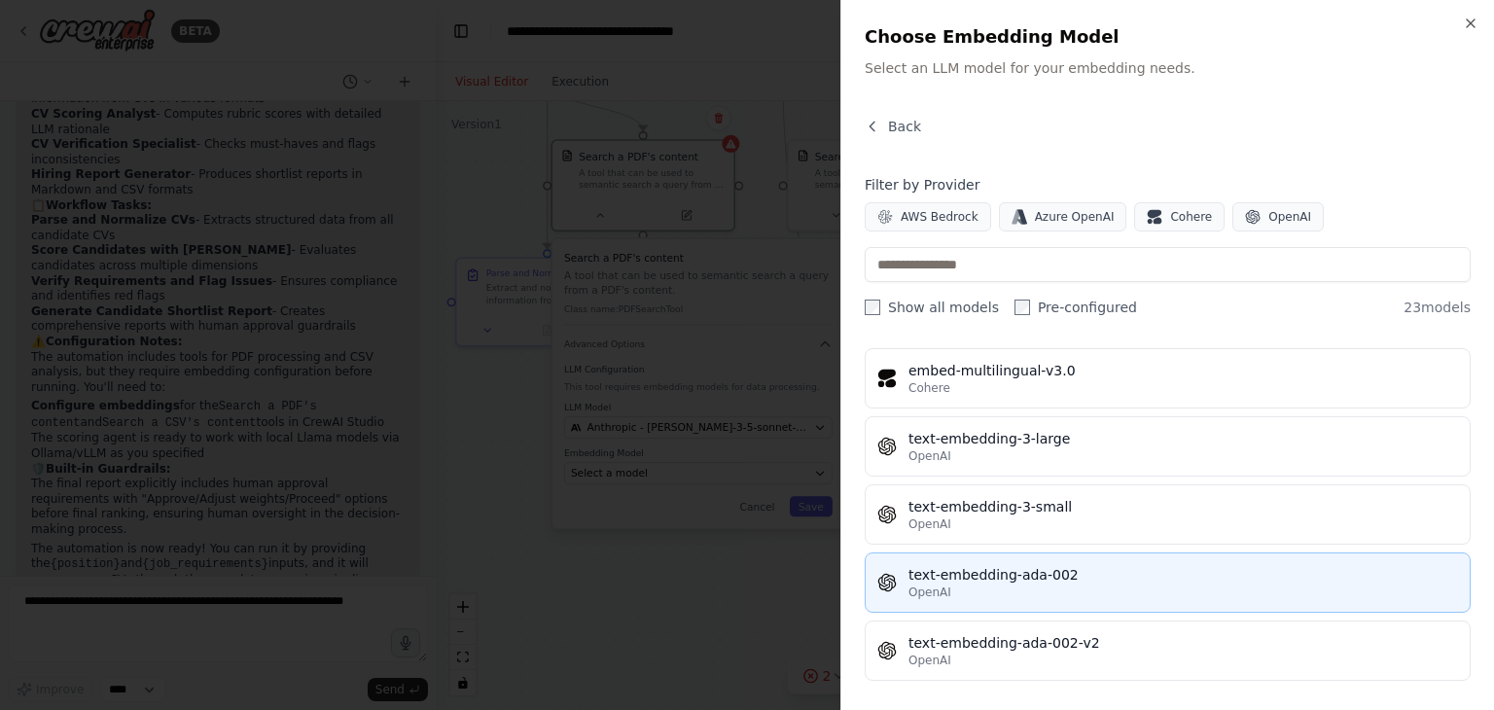
click at [1157, 570] on div "text-embedding-ada-002" at bounding box center [1182, 574] width 549 height 19
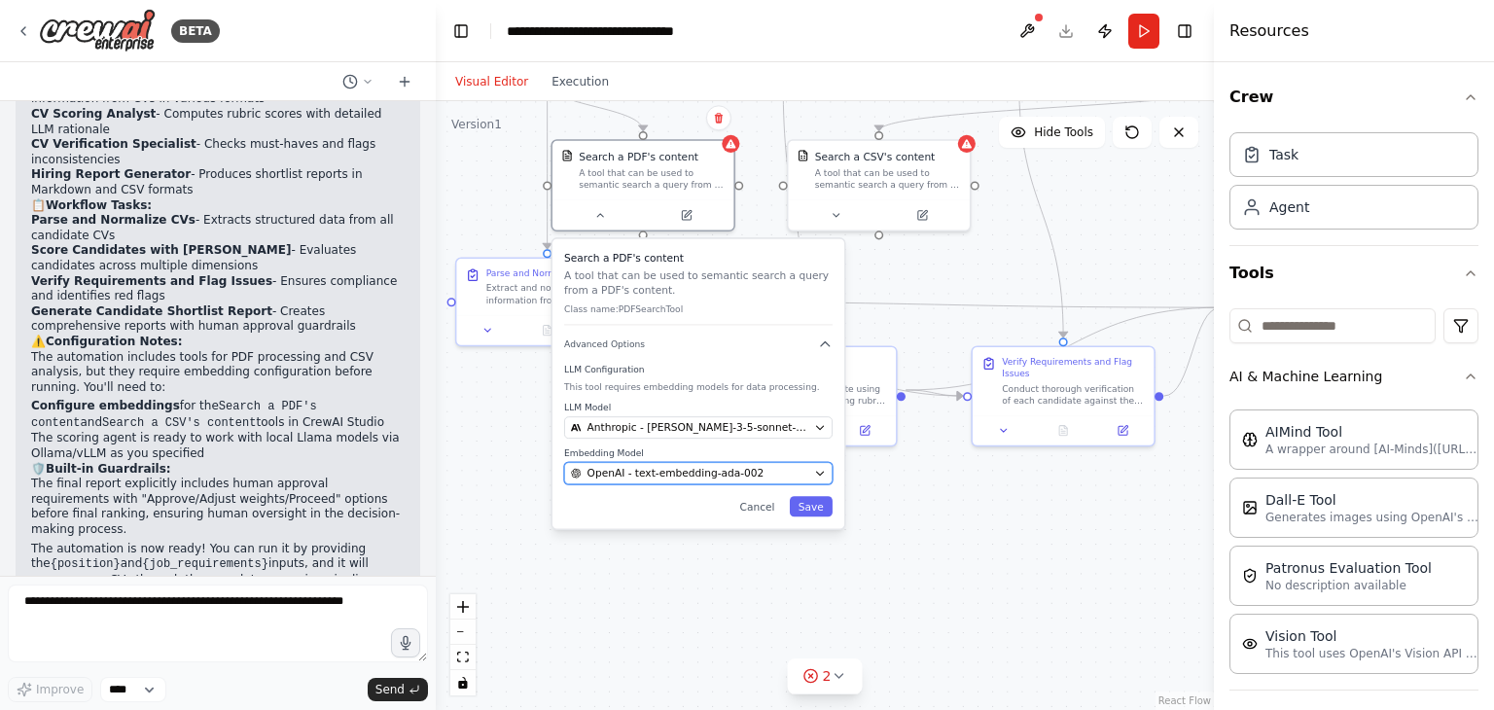
click at [785, 476] on div "OpenAI - text-embedding-ada-002" at bounding box center [689, 473] width 237 height 15
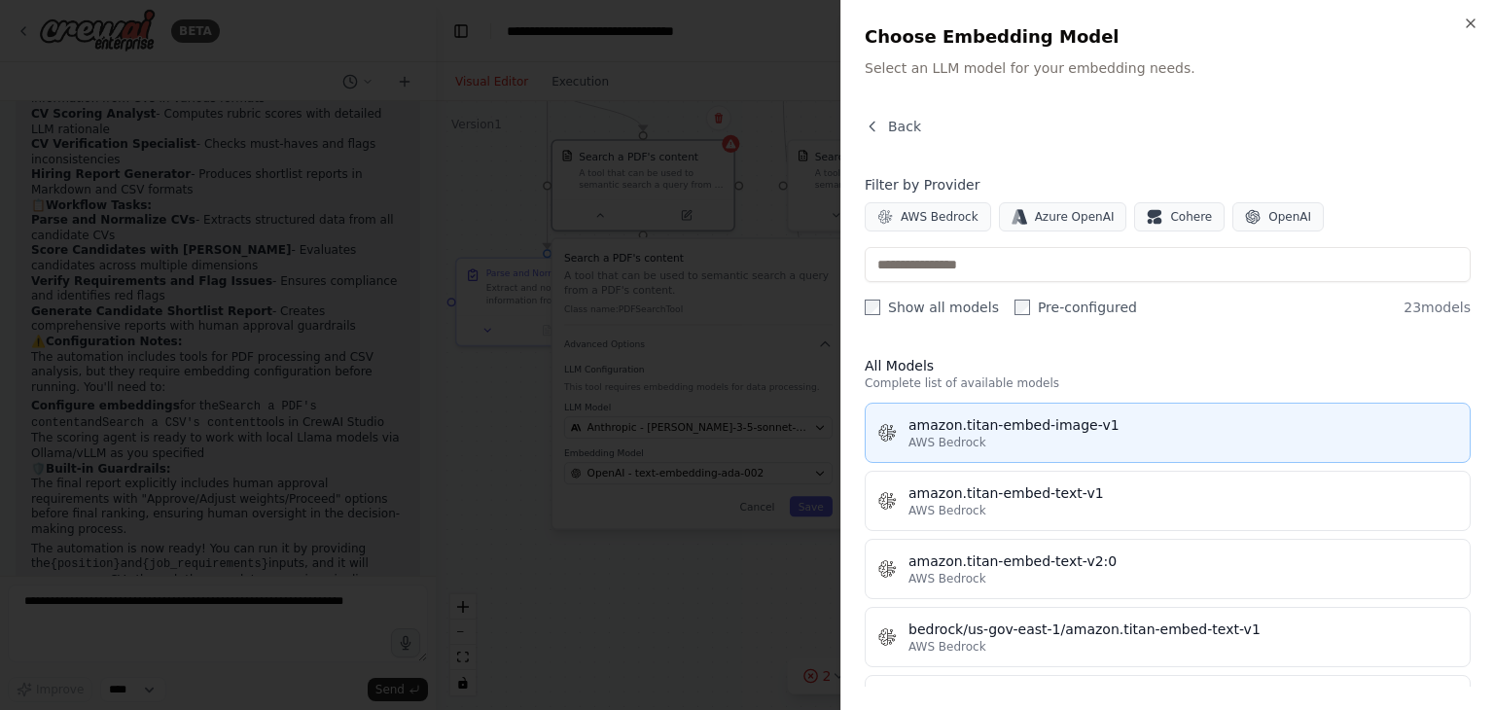
click at [996, 415] on div "amazon.titan-embed-image-v1" at bounding box center [1182, 424] width 549 height 19
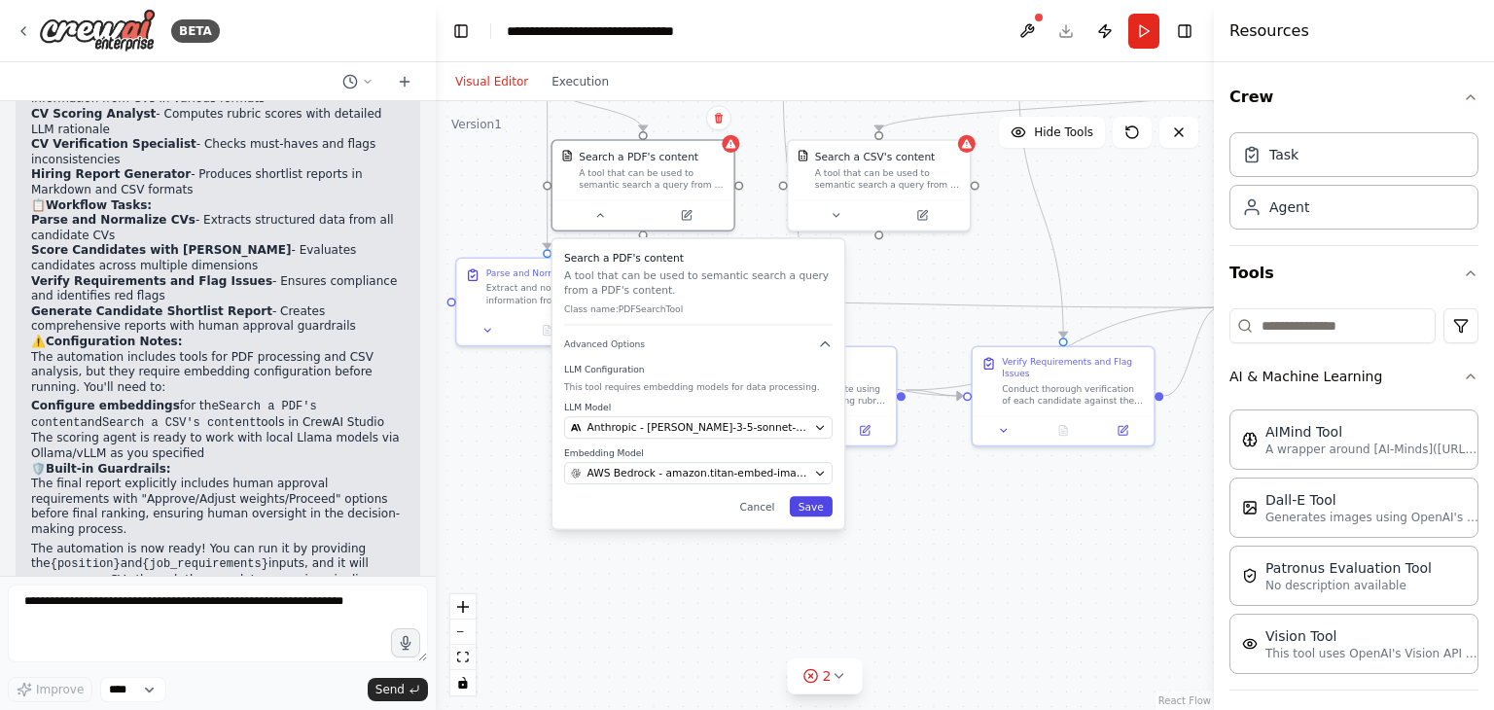
click at [829, 510] on button "Save" at bounding box center [811, 506] width 43 height 20
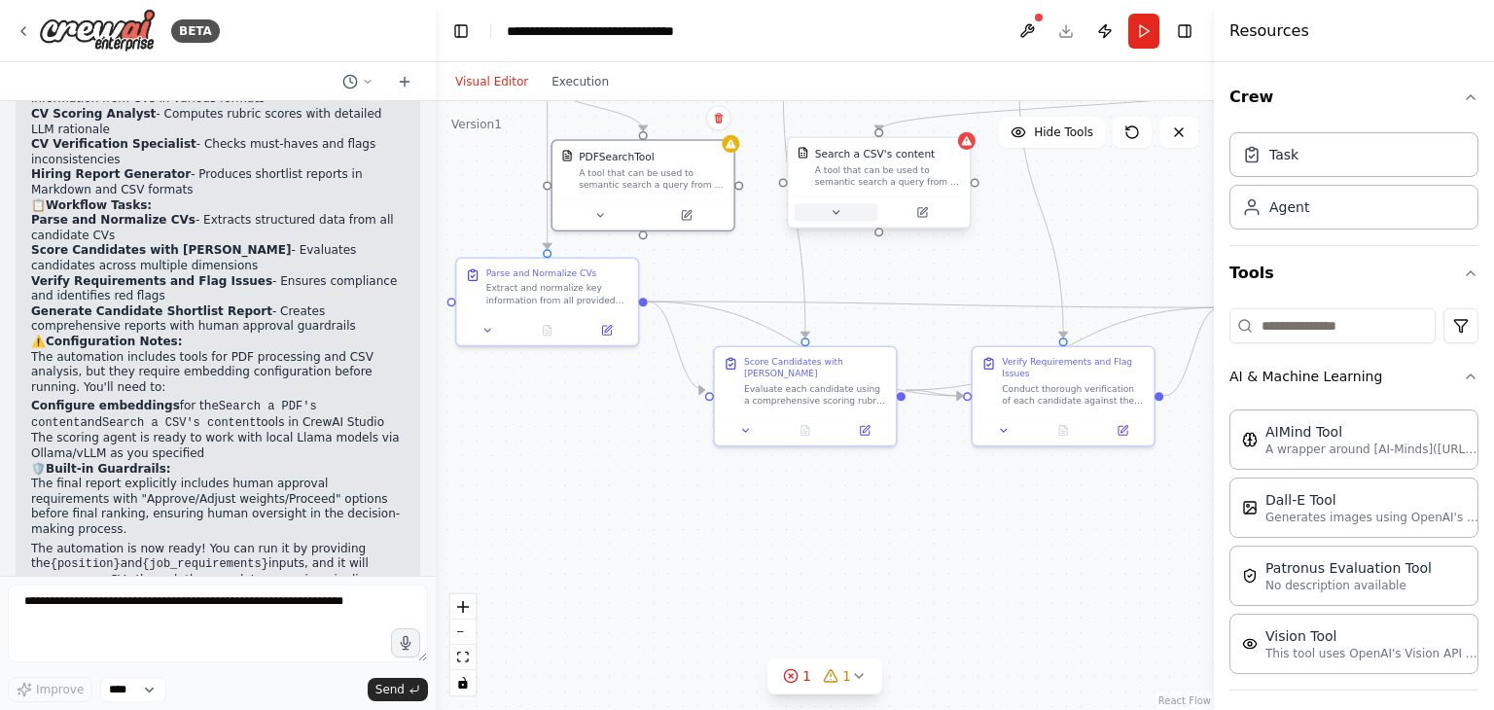
click at [858, 207] on button at bounding box center [837, 212] width 84 height 18
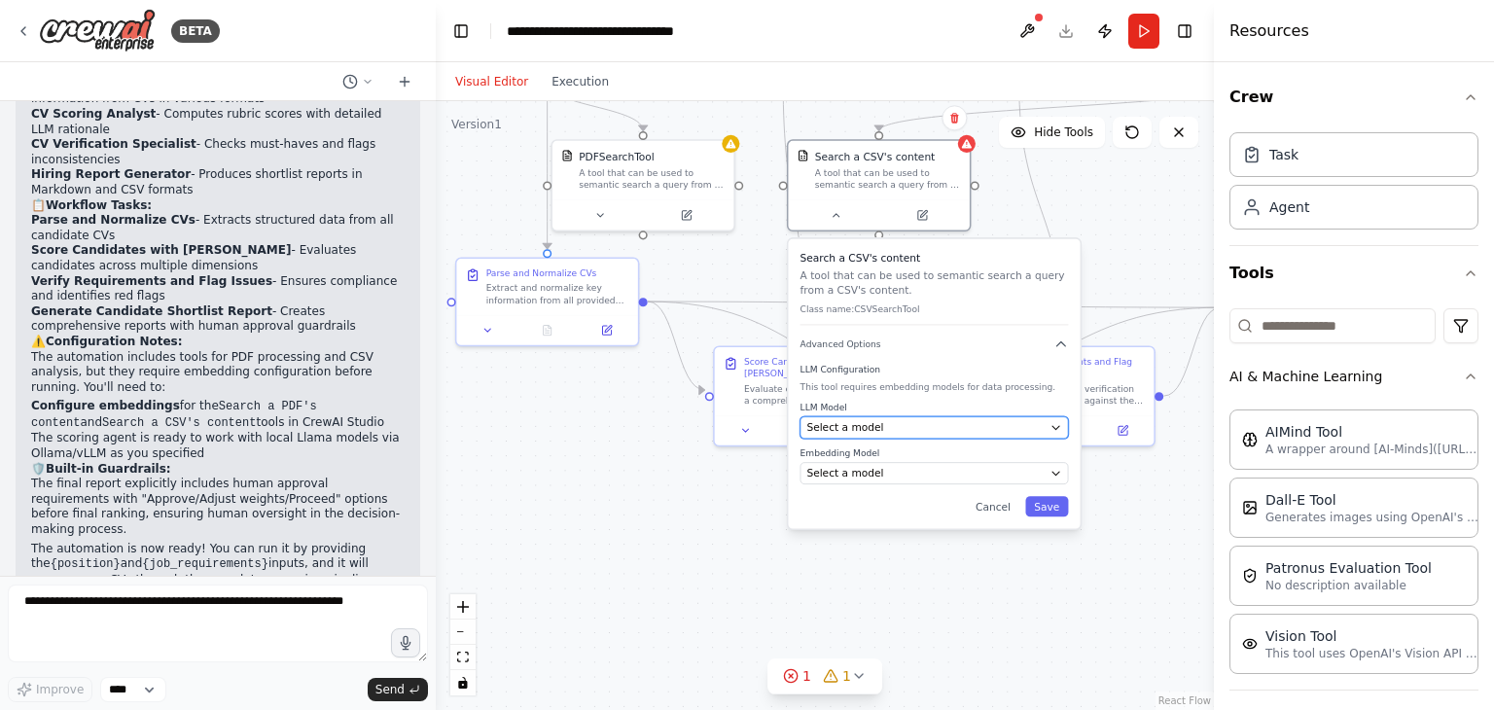
click at [868, 421] on span "Select a model" at bounding box center [844, 427] width 77 height 15
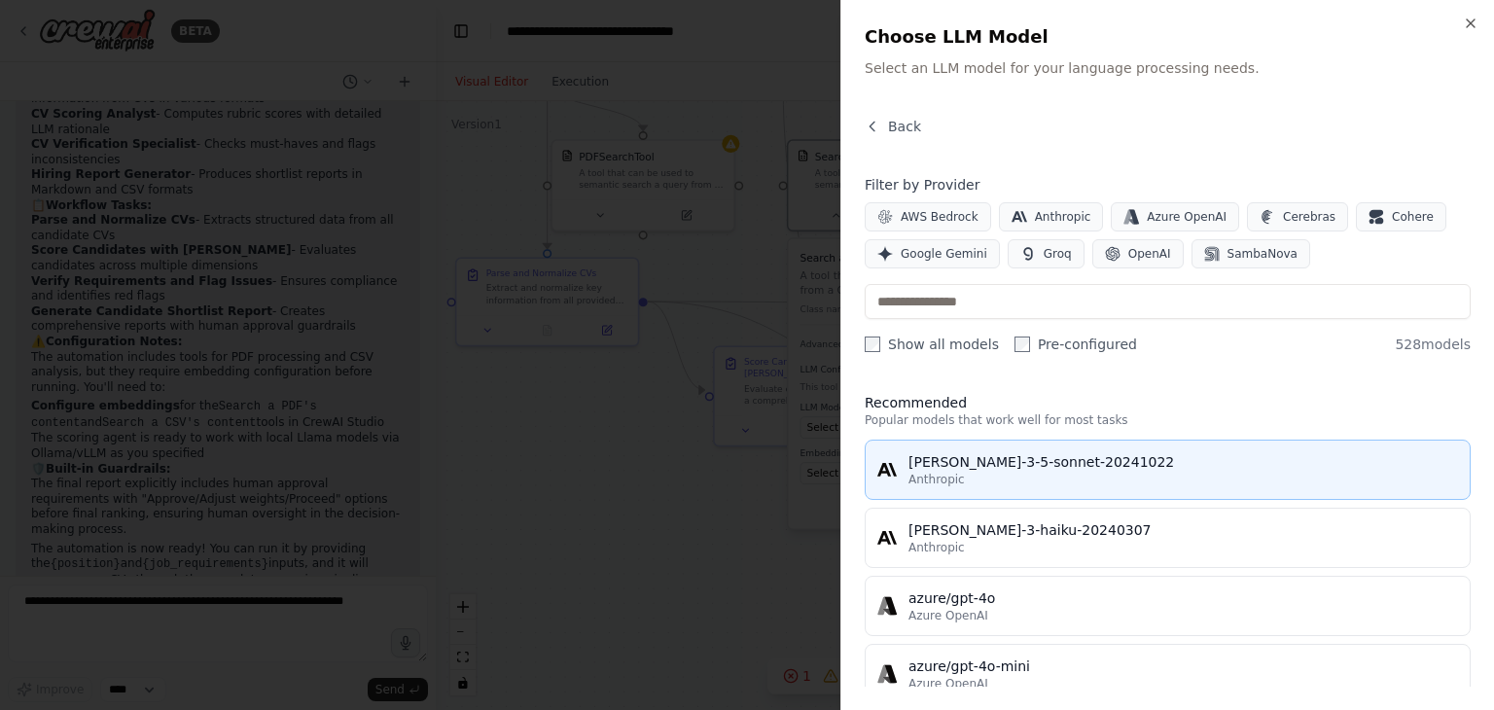
click at [948, 448] on button "[PERSON_NAME]-3-5-sonnet-20241022 Anthropic" at bounding box center [1168, 470] width 606 height 60
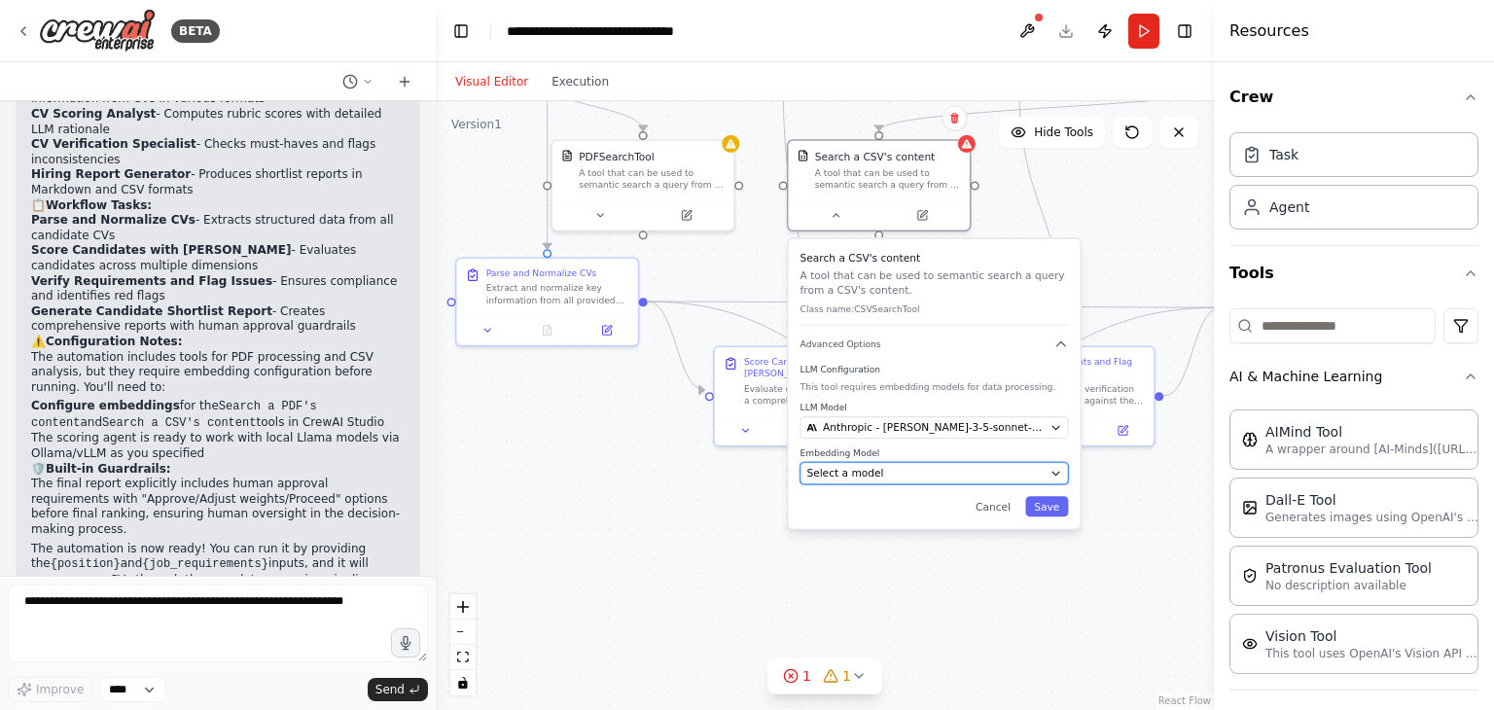
click at [902, 479] on button "Select a model" at bounding box center [934, 473] width 268 height 22
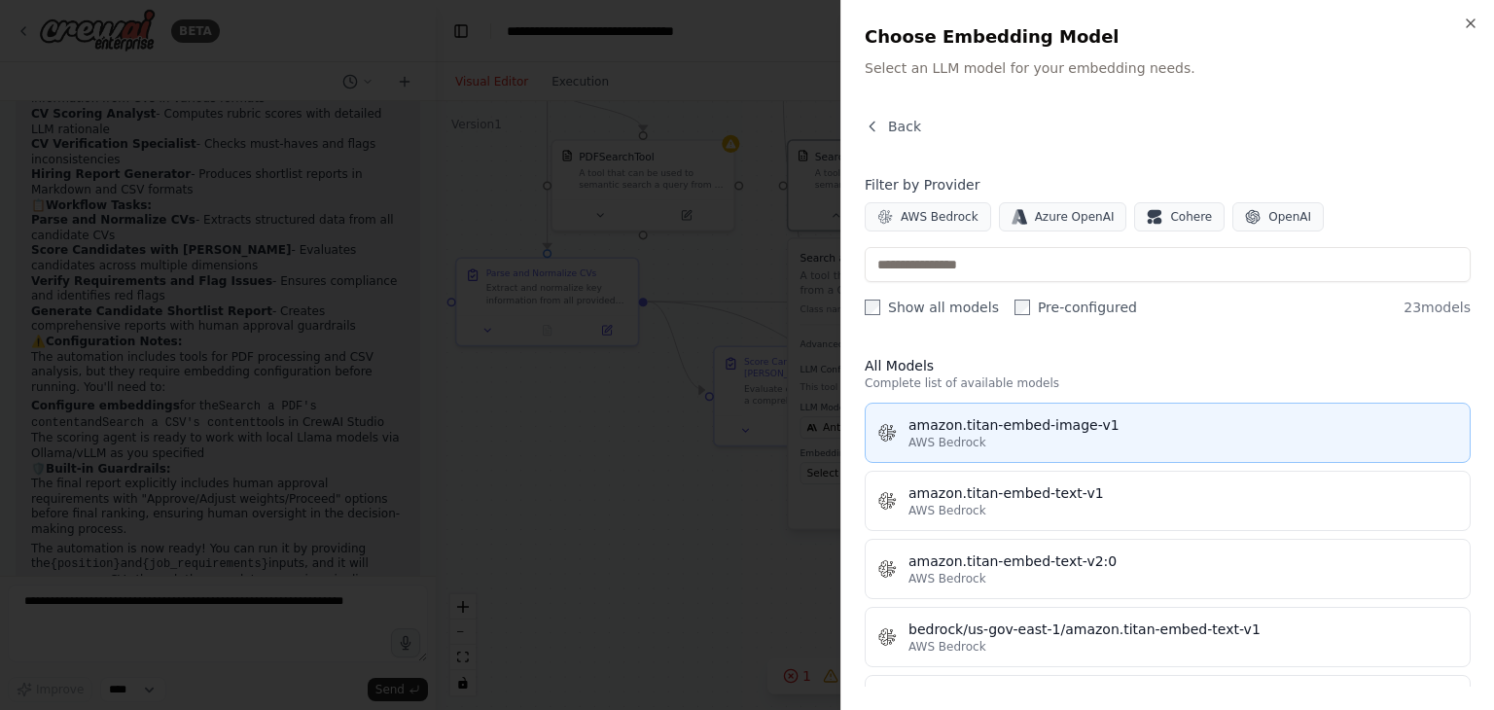
click at [957, 446] on span "AWS Bedrock" at bounding box center [947, 443] width 78 height 16
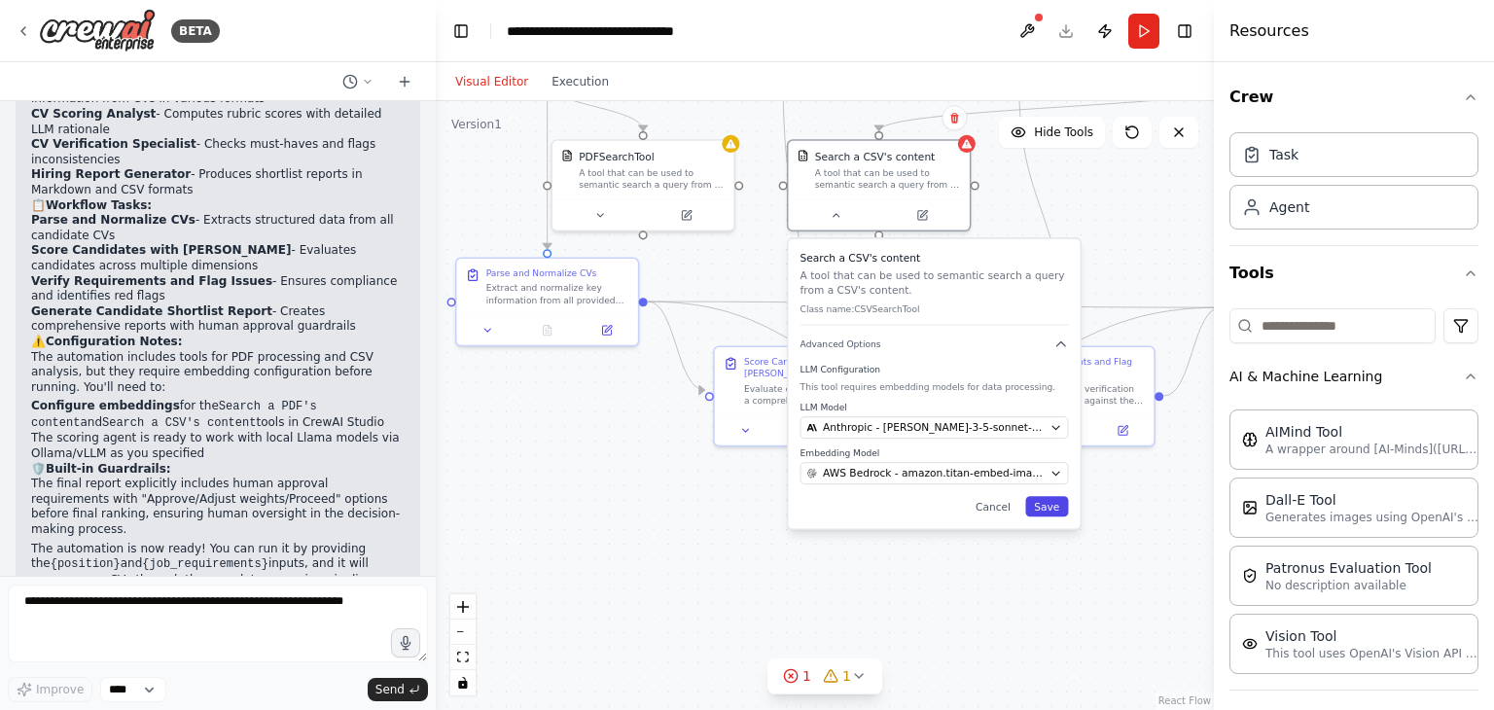
click at [1046, 496] on button "Save" at bounding box center [1046, 506] width 43 height 20
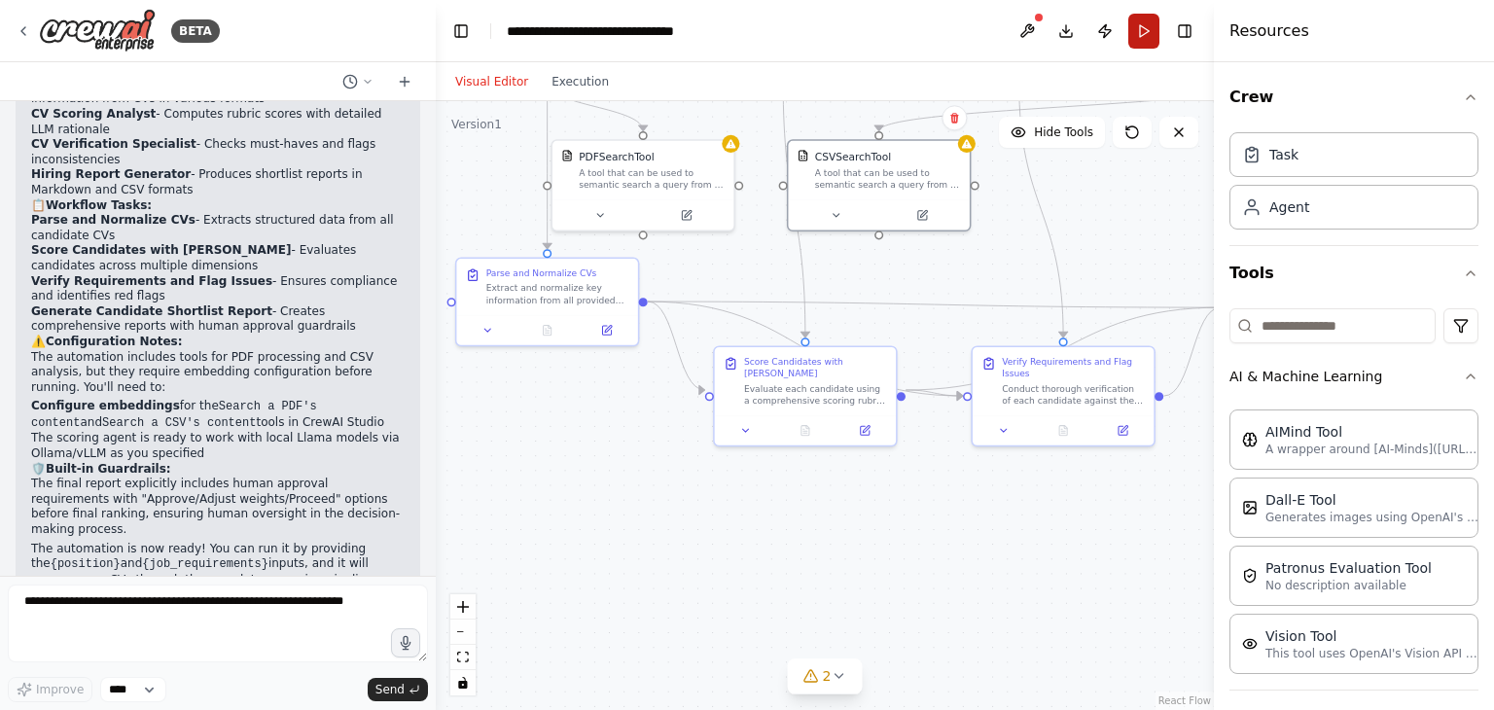
click at [1141, 34] on button "Run" at bounding box center [1143, 31] width 31 height 35
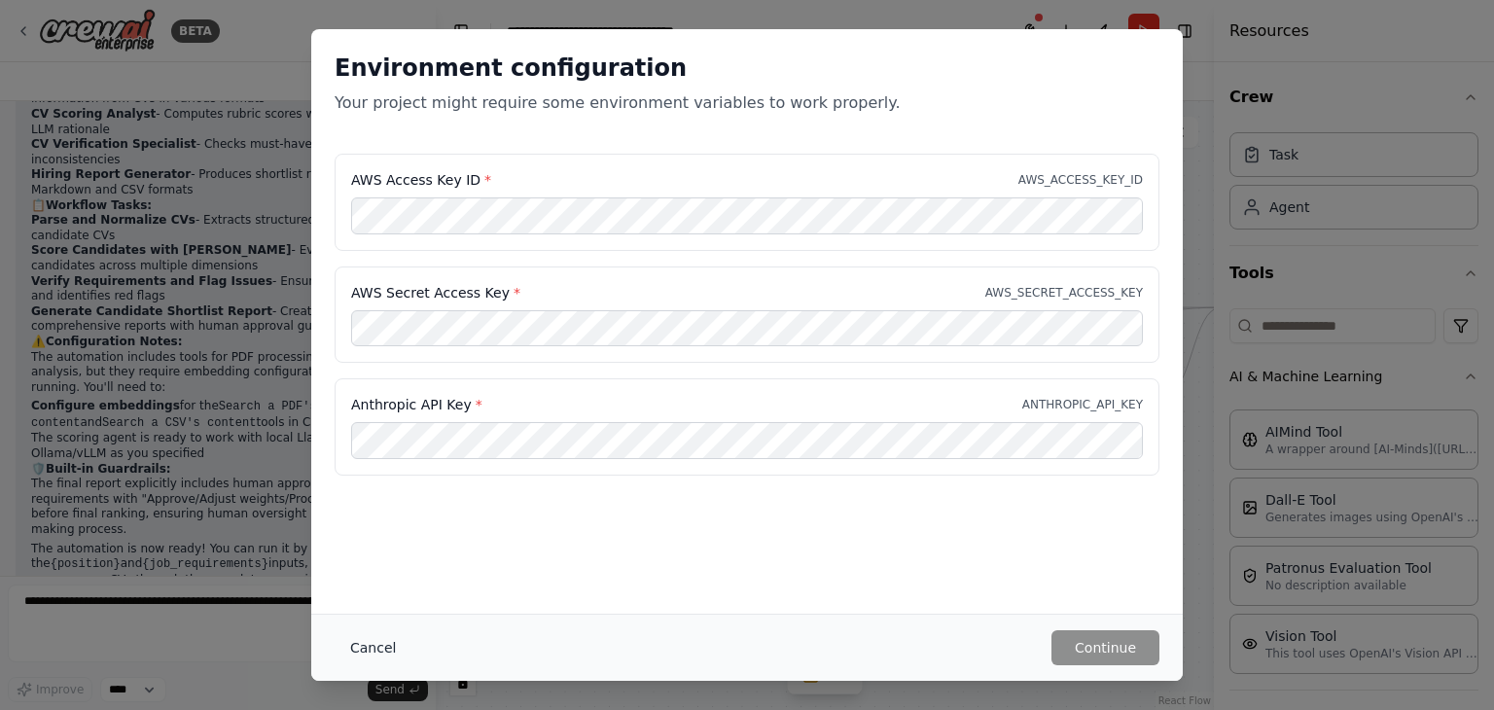
click at [370, 643] on button "Cancel" at bounding box center [373, 647] width 77 height 35
